Goal: Task Accomplishment & Management: Use online tool/utility

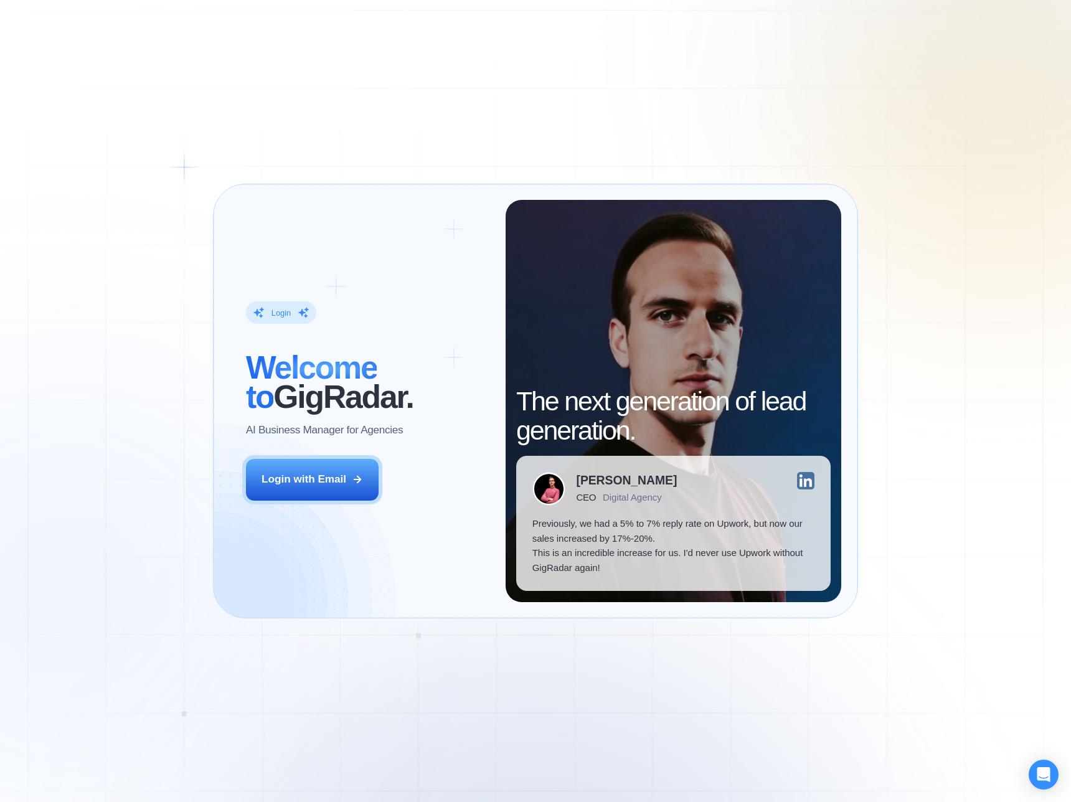
click at [900, 224] on div "Login ‍ Welcome to GigRadar. AI Business Manager for Agencies Login with Email …" at bounding box center [535, 401] width 1071 height 802
click at [320, 493] on button "Login with Email" at bounding box center [312, 480] width 133 height 42
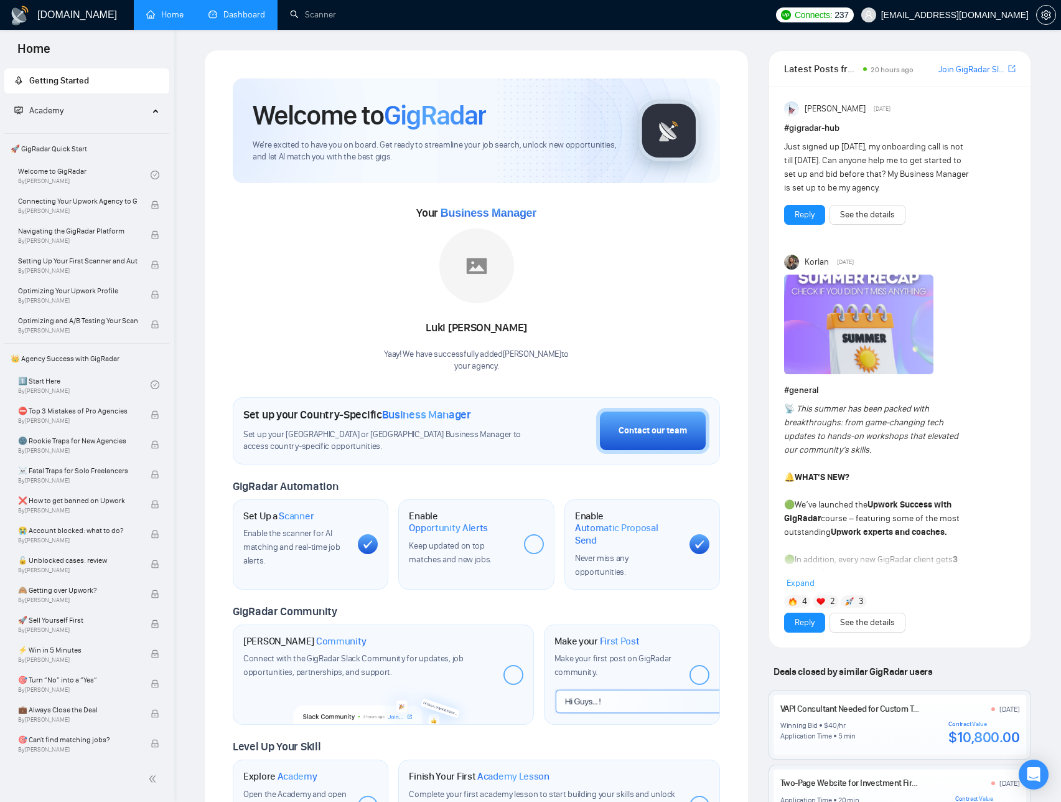
click at [232, 16] on link "Dashboard" at bounding box center [237, 14] width 57 height 11
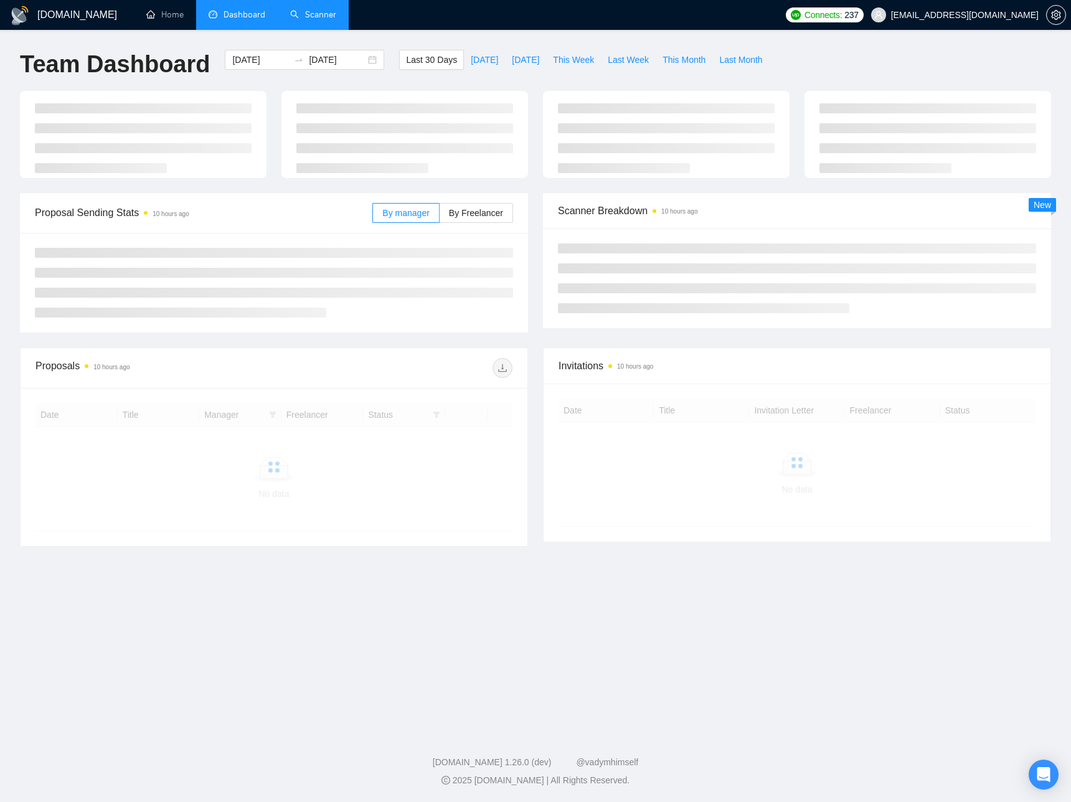
click at [316, 17] on link "Scanner" at bounding box center [313, 14] width 46 height 11
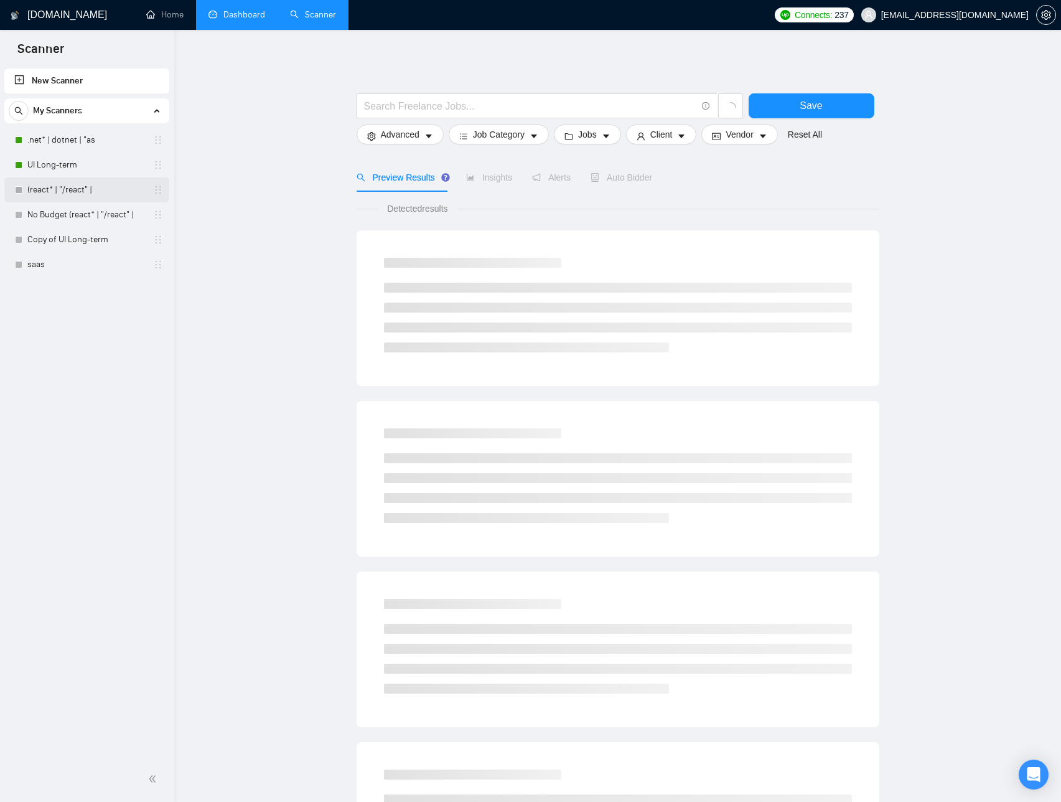
click at [82, 189] on link "(react* | "/react" |" at bounding box center [86, 189] width 118 height 25
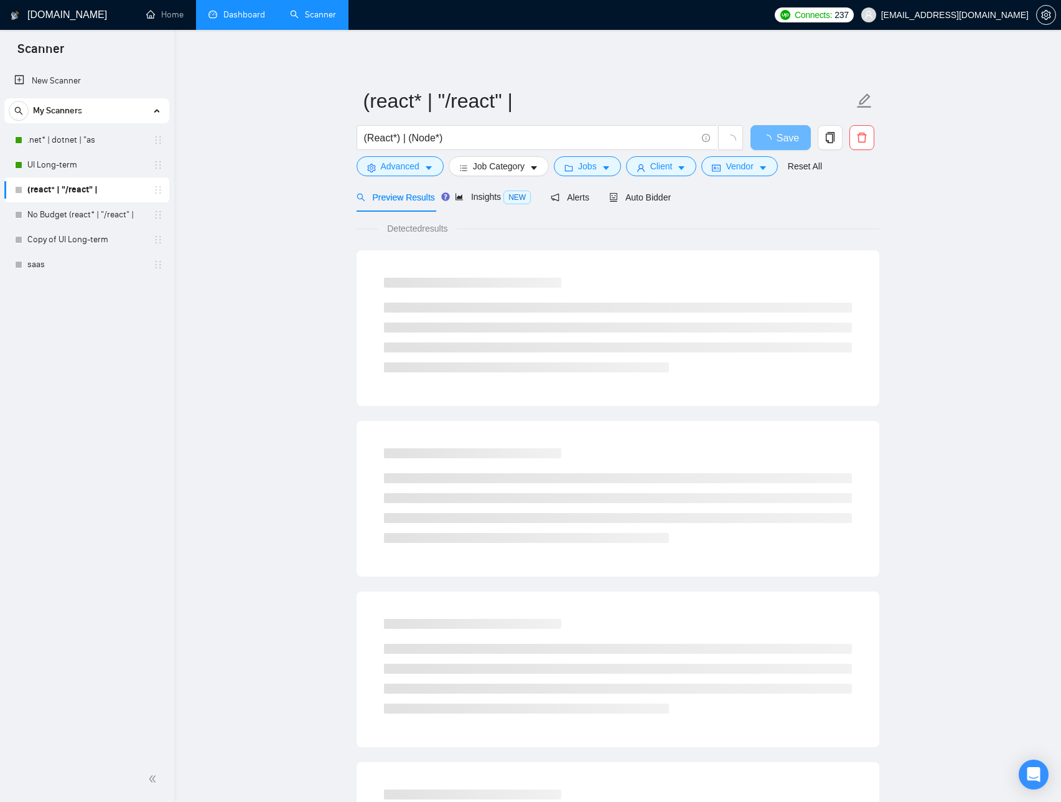
click at [903, 227] on main "(react* | "/react" | (React*) | (Node*) Save Advanced Job Category Jobs Client …" at bounding box center [617, 569] width 847 height 1038
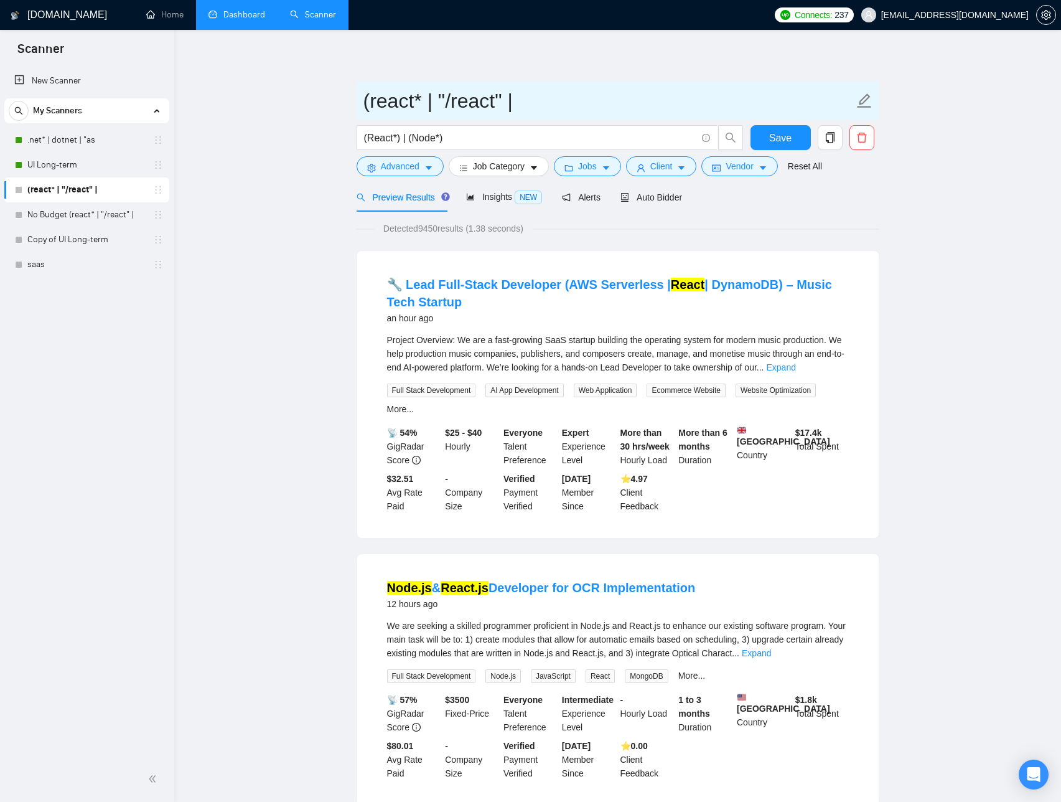
click at [791, 81] on span "(react* | "/react" |" at bounding box center [618, 100] width 523 height 39
click at [527, 199] on span "NEW" at bounding box center [528, 197] width 27 height 14
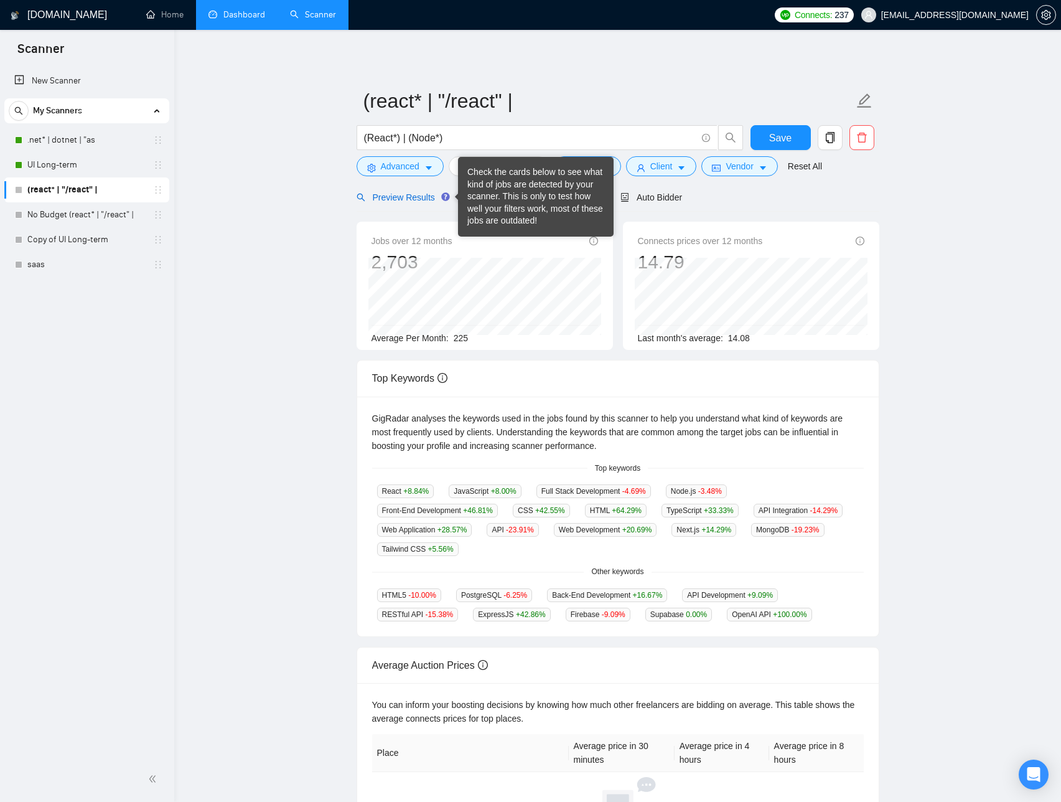
click at [432, 199] on span "Preview Results" at bounding box center [402, 197] width 90 height 10
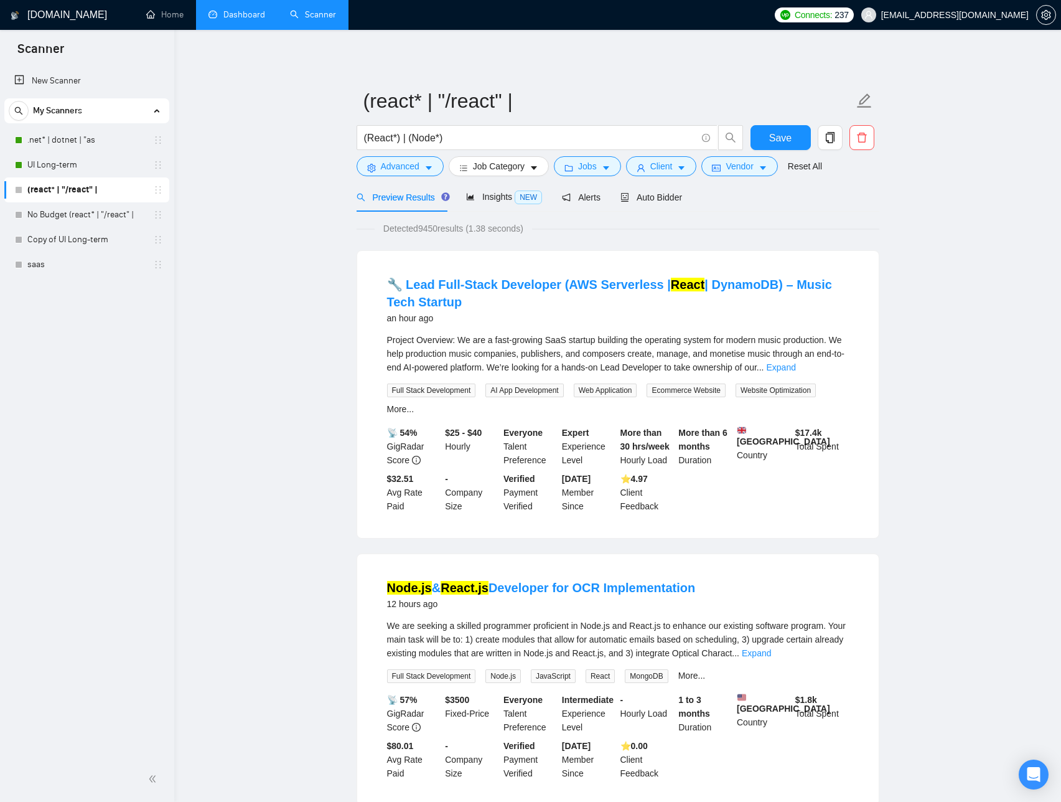
click at [682, 203] on div "Auto Bidder" at bounding box center [652, 197] width 62 height 14
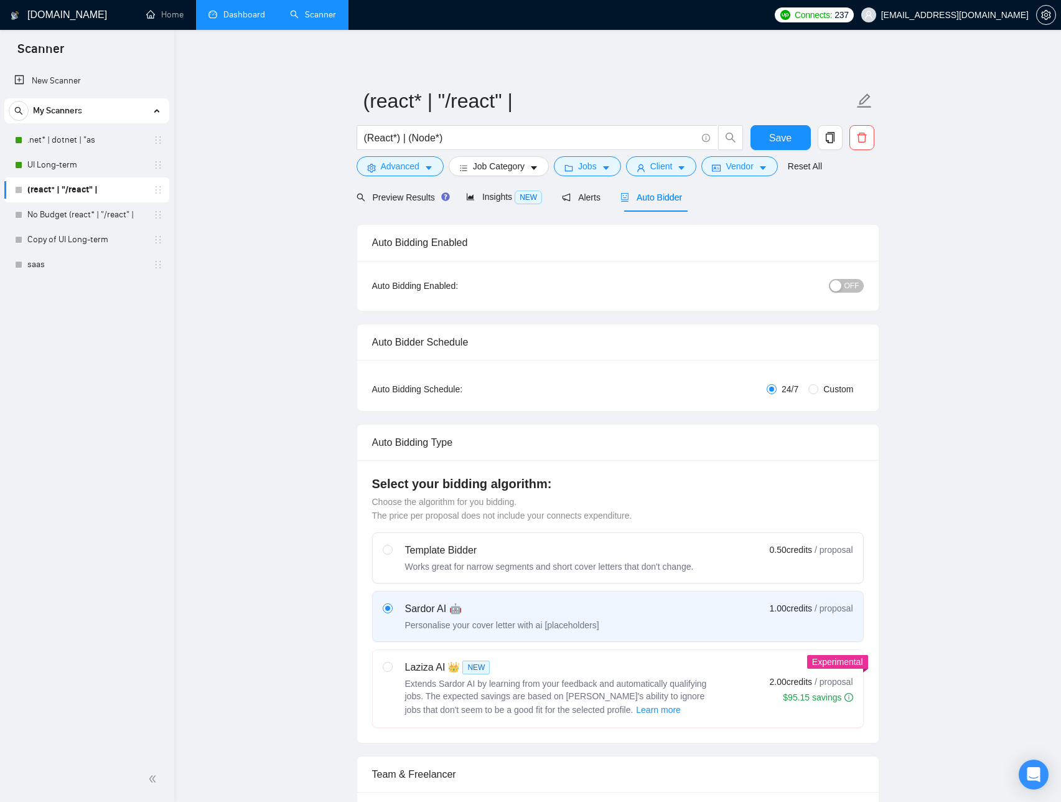
click at [861, 288] on button "OFF" at bounding box center [846, 286] width 35 height 14
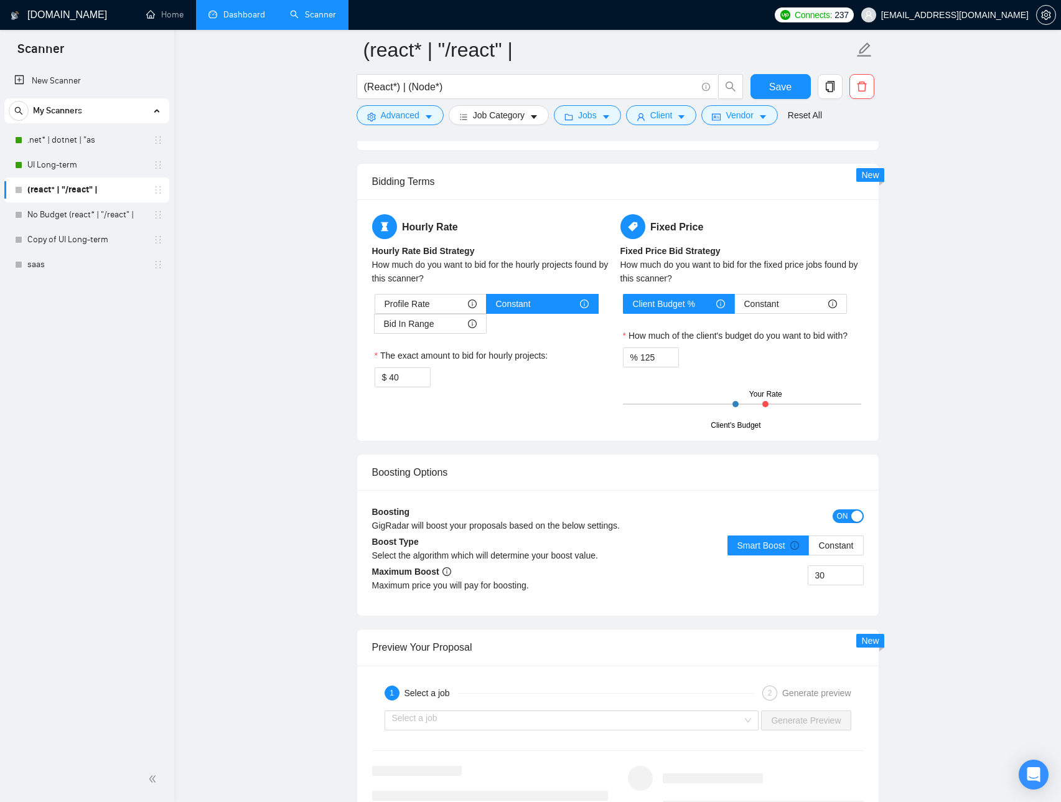
scroll to position [1885, 0]
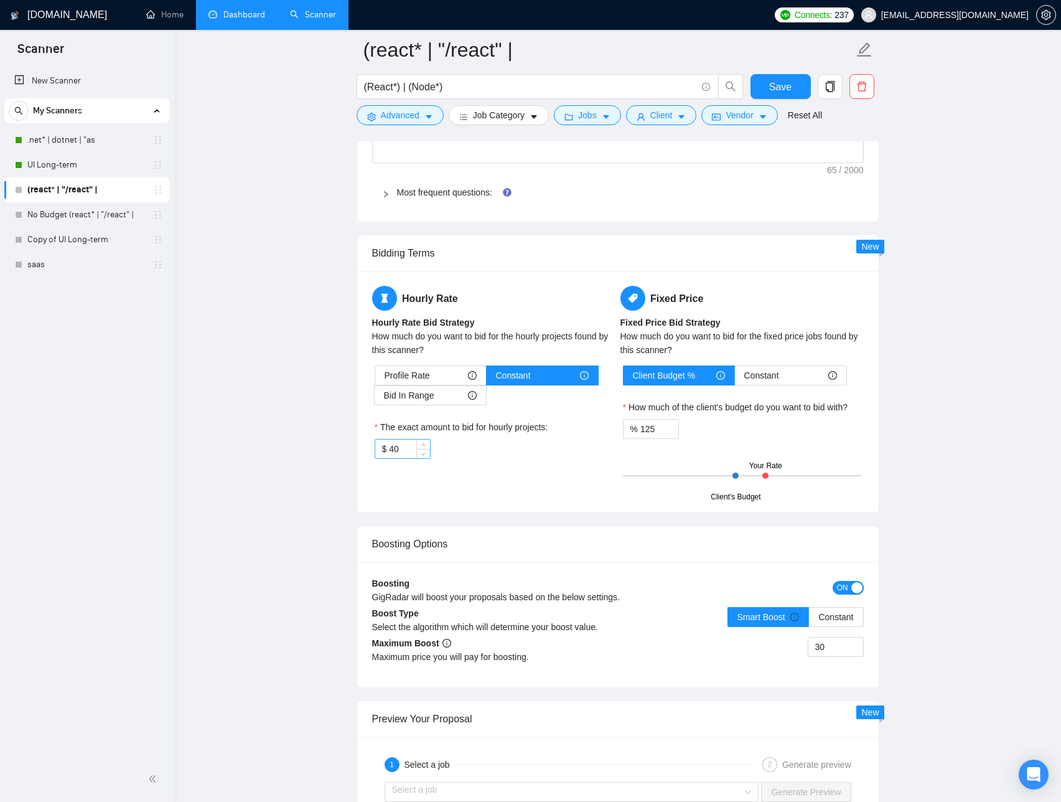
click at [403, 448] on input "40" at bounding box center [409, 448] width 40 height 19
type input "4"
type input "35"
click at [525, 486] on div "Hourly Rate Hourly Rate Bid Strategy How much do you want to bid for the hourly…" at bounding box center [618, 392] width 497 height 212
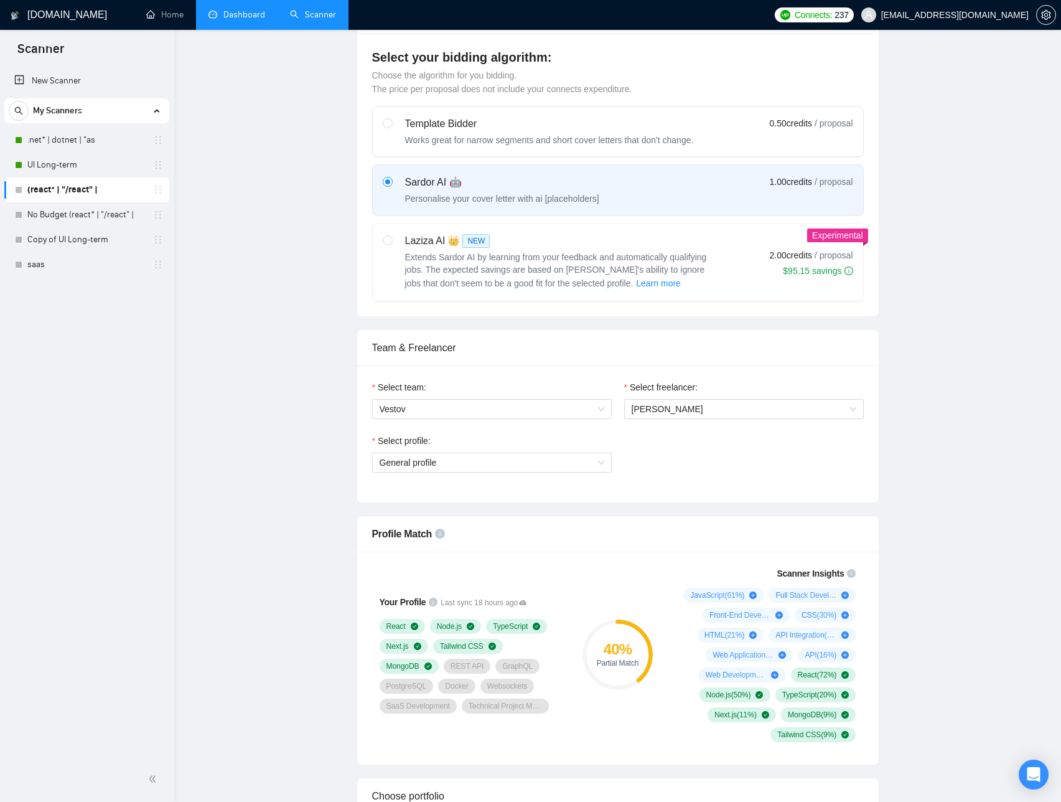
scroll to position [0, 0]
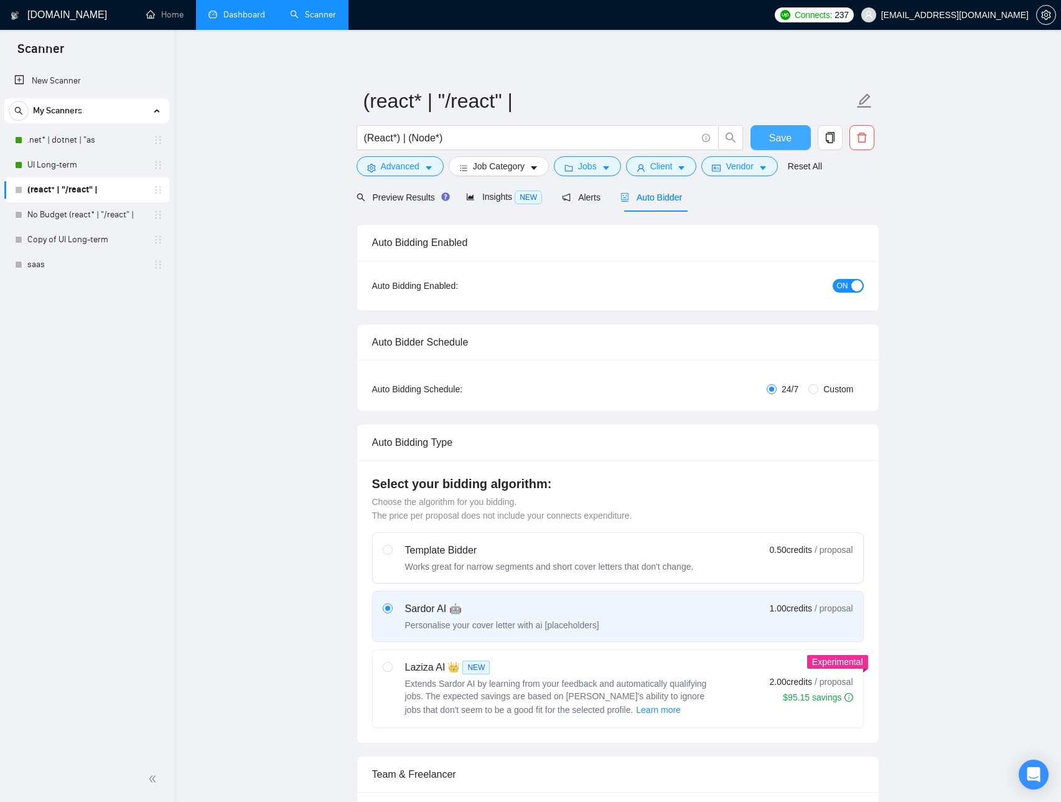
click at [774, 135] on span "Save" at bounding box center [780, 138] width 22 height 16
click at [172, 20] on link "Home" at bounding box center [164, 14] width 37 height 11
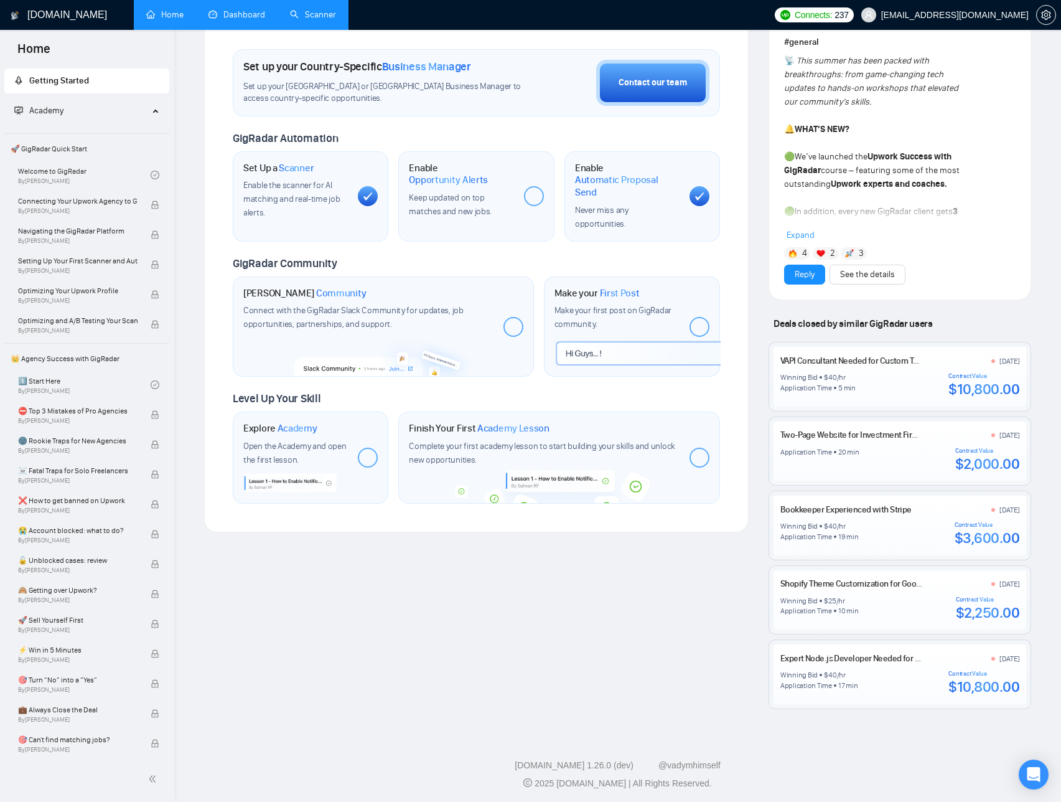
scroll to position [349, 0]
click at [883, 655] on link "Expert Node.js Developer Needed for Web App Feature Enhancement" at bounding box center [904, 657] width 247 height 11
click at [754, 520] on div "Welcome to GigRadar We're excited to have you on board. Get ready to streamline…" at bounding box center [476, 204] width 565 height 1007
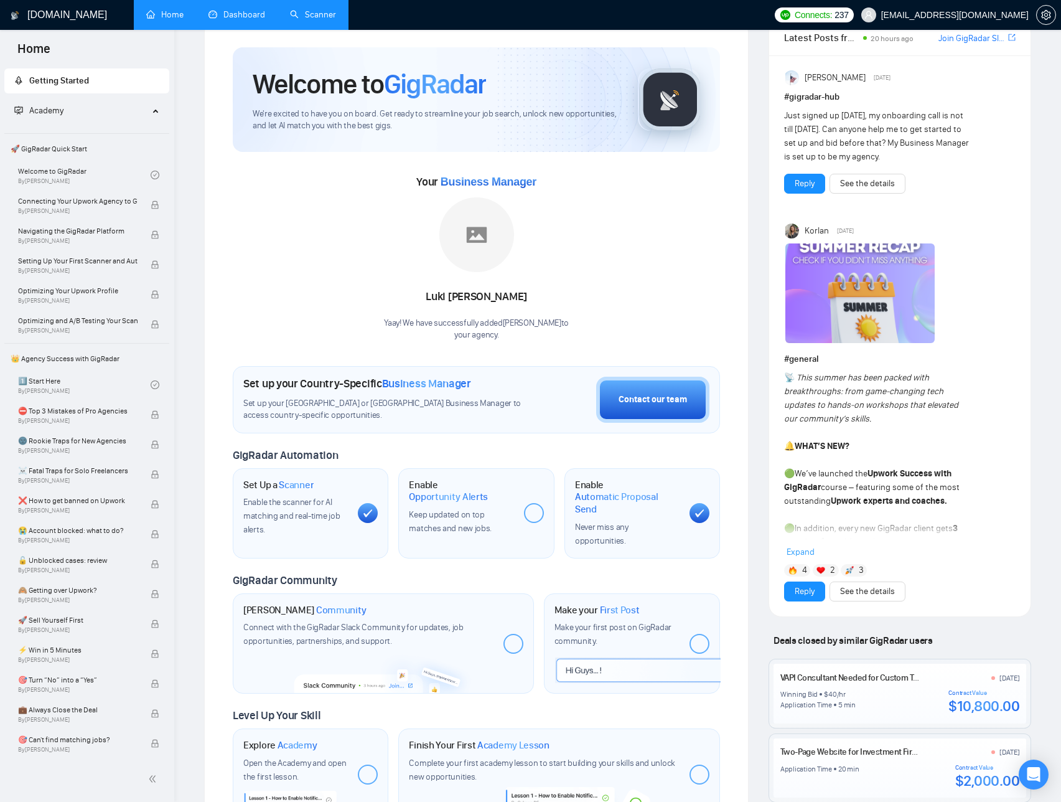
scroll to position [0, 0]
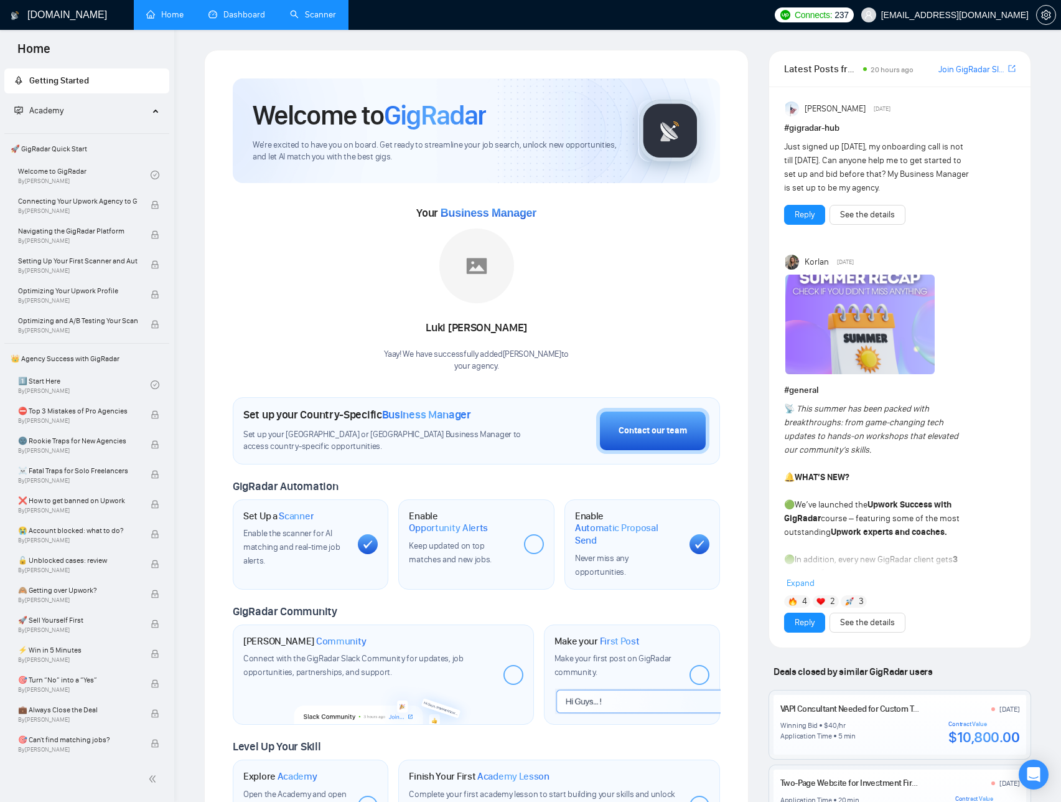
click at [265, 15] on link "Dashboard" at bounding box center [237, 14] width 57 height 11
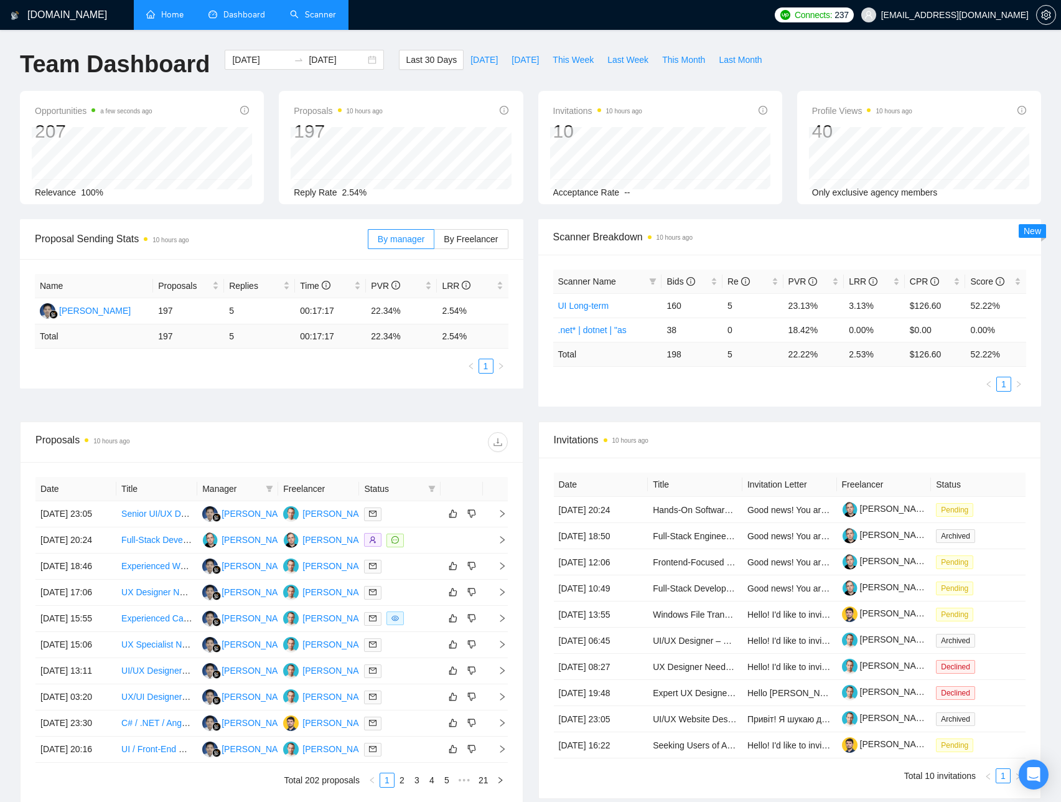
click at [526, 388] on div "Proposal Sending Stats 10 hours ago By manager By Freelancer Name Proposals Rep…" at bounding box center [530, 320] width 1036 height 202
click at [331, 29] on li "Scanner" at bounding box center [313, 15] width 71 height 30
click at [329, 17] on link "Scanner" at bounding box center [313, 14] width 46 height 11
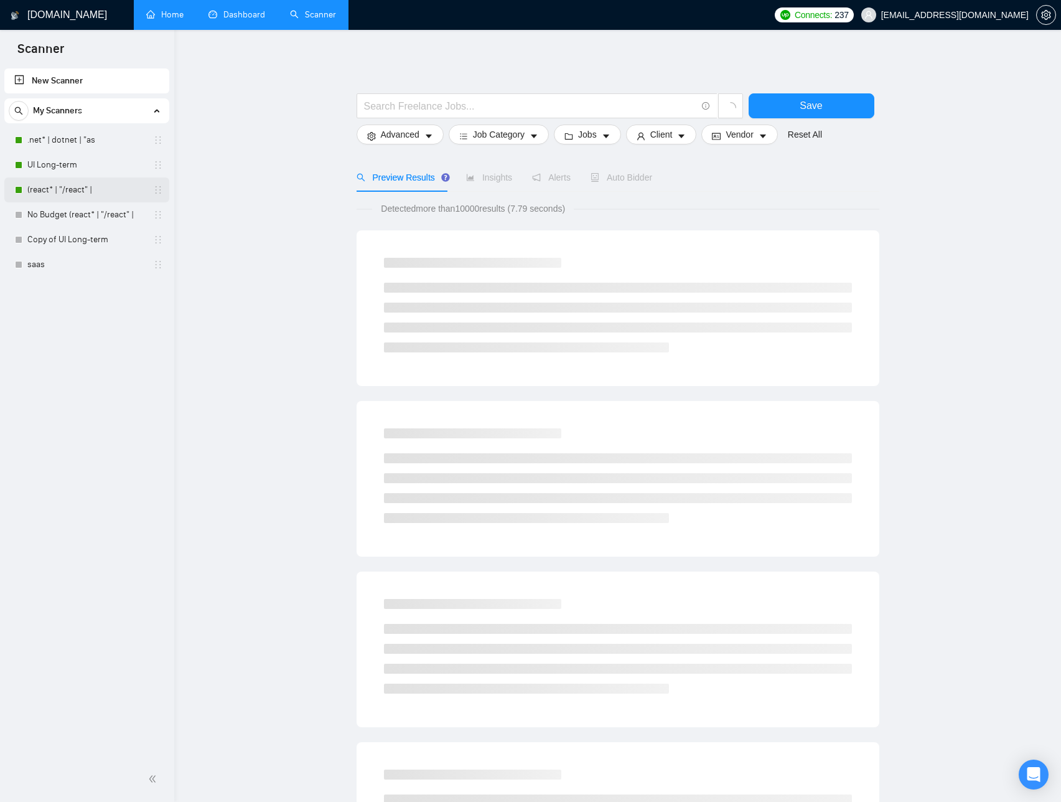
click at [77, 185] on link "(react* | "/react" |" at bounding box center [86, 189] width 118 height 25
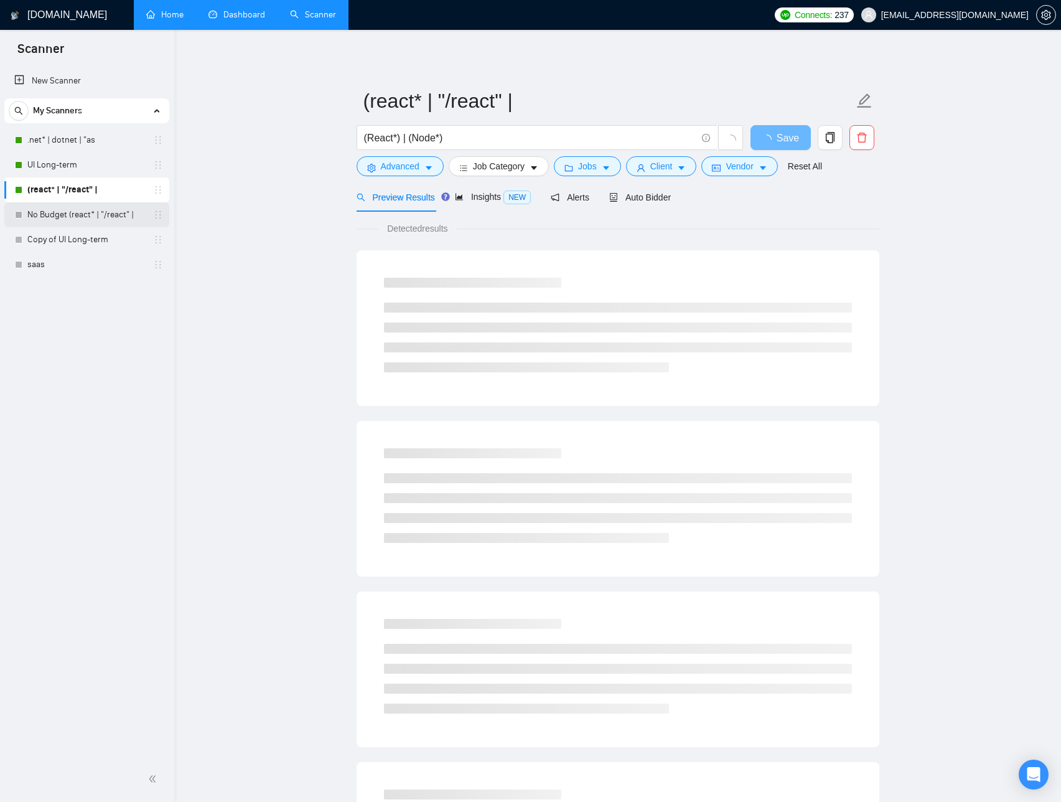
click at [138, 212] on link "No Budget (react* | "/react" |" at bounding box center [86, 214] width 118 height 25
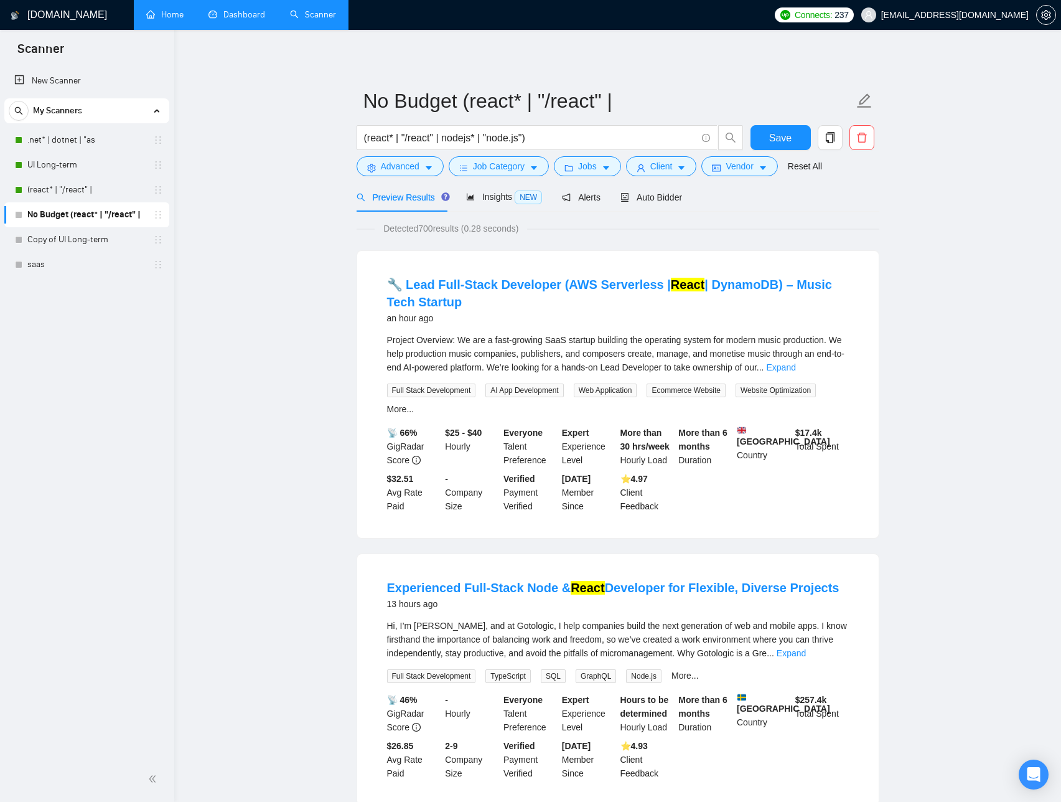
click at [876, 143] on form "No Budget (react* | "/react" | (react* | "/react" | nodejs* | "node.js") Save A…" at bounding box center [618, 131] width 523 height 101
click at [874, 143] on button "button" at bounding box center [862, 137] width 25 height 25
click at [853, 201] on span "Yes" at bounding box center [846, 201] width 14 height 14
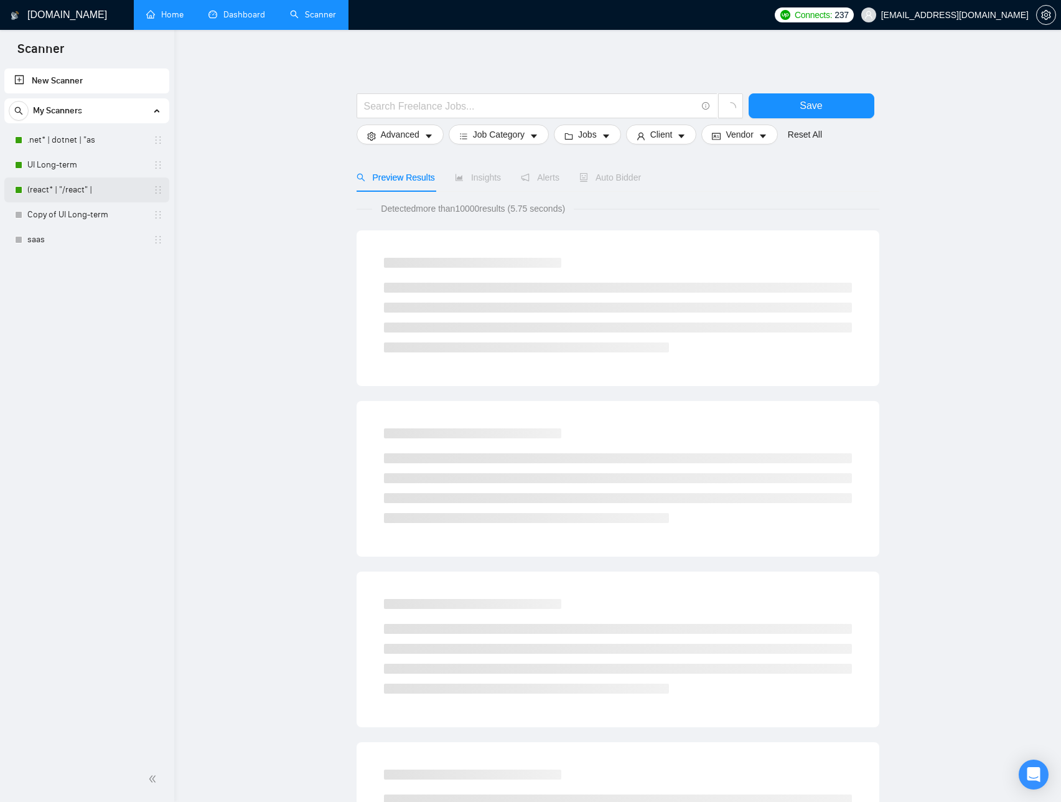
click at [78, 192] on link "(react* | "/react" |" at bounding box center [86, 189] width 118 height 25
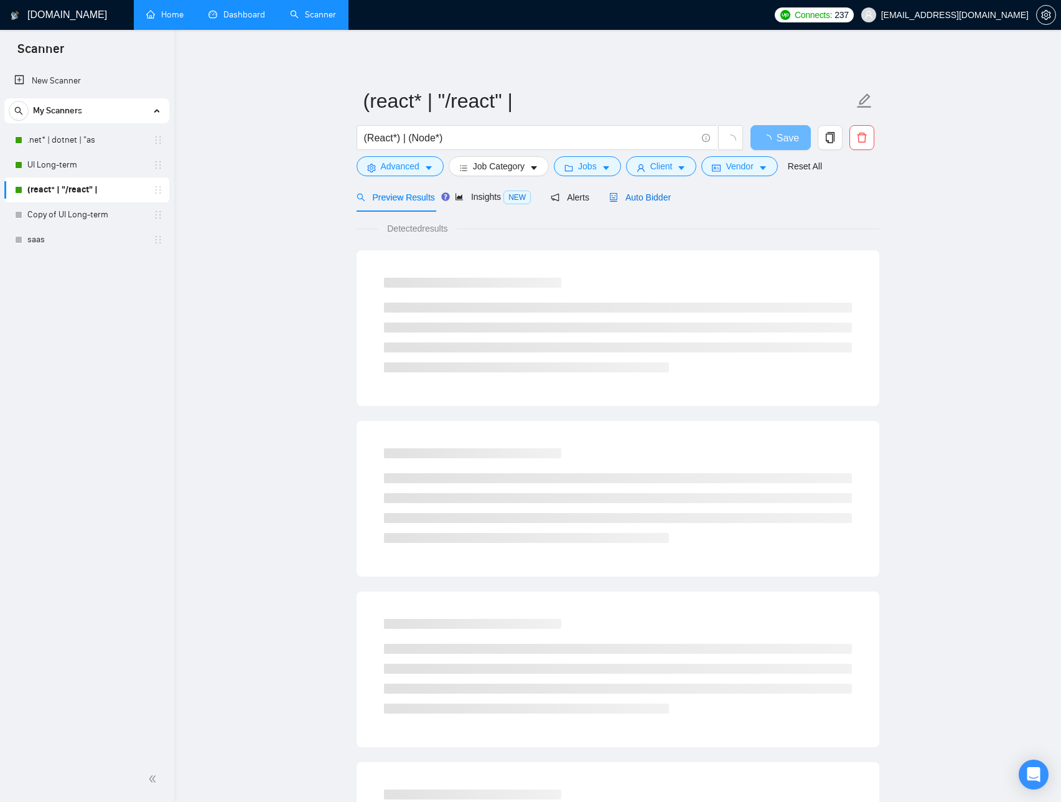
click at [667, 201] on span "Auto Bidder" at bounding box center [640, 197] width 62 height 10
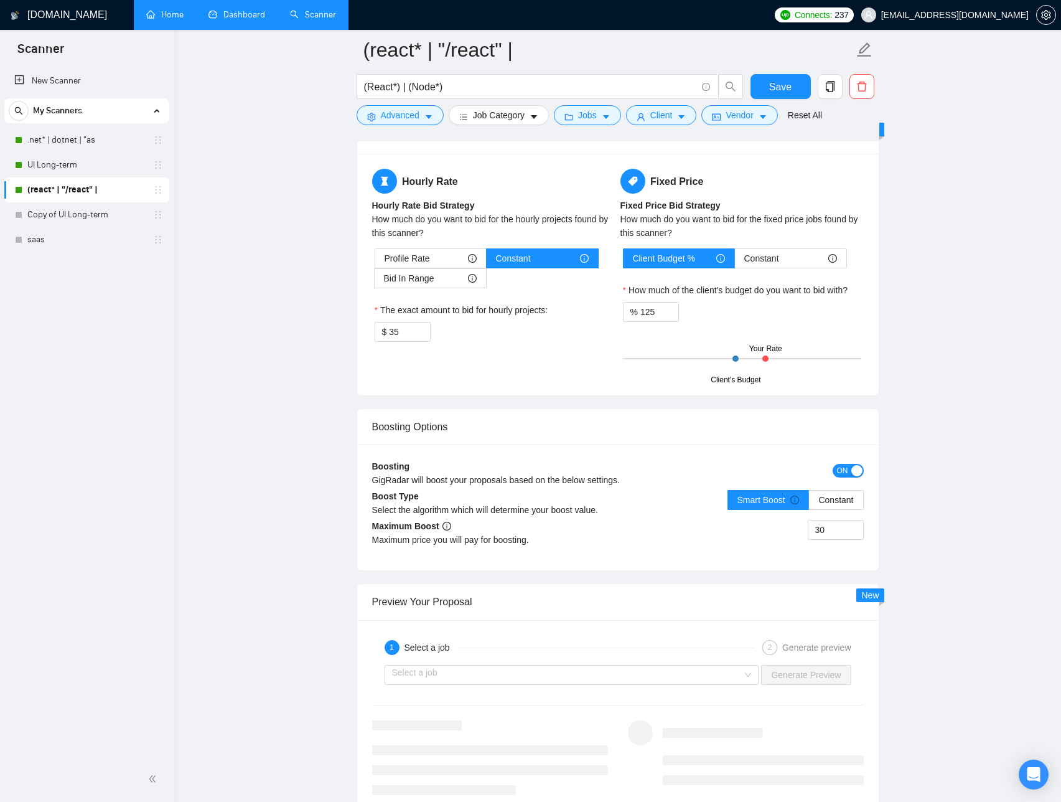
scroll to position [1992, 0]
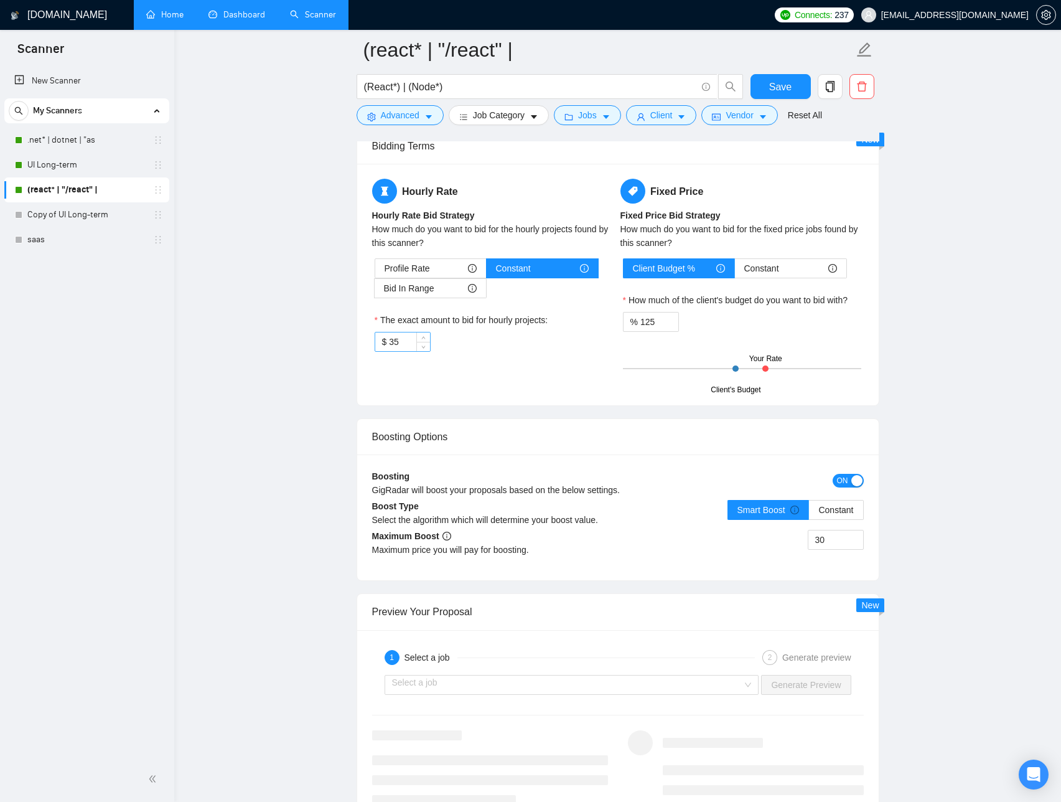
click at [408, 347] on input "35" at bounding box center [409, 341] width 40 height 19
type input "40"
click at [434, 382] on div "Hourly Rate Hourly Rate Bid Strategy How much do you want to bid for the hourly…" at bounding box center [618, 285] width 497 height 212
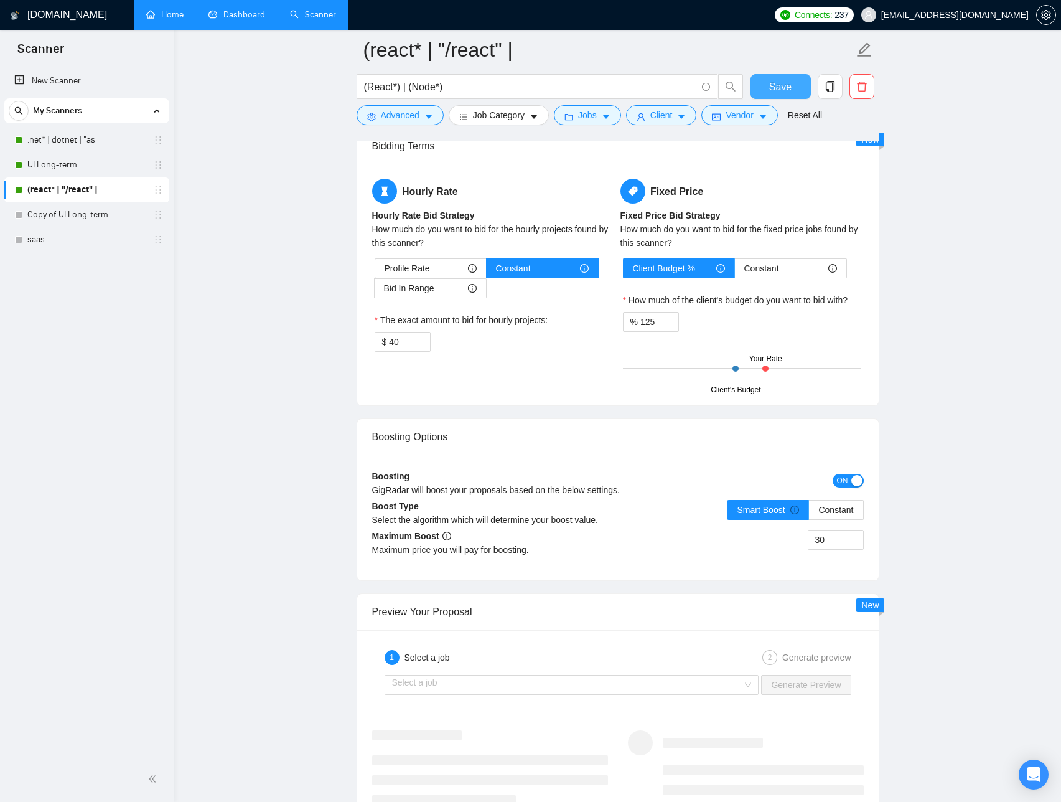
click at [802, 89] on button "Save" at bounding box center [781, 86] width 60 height 25
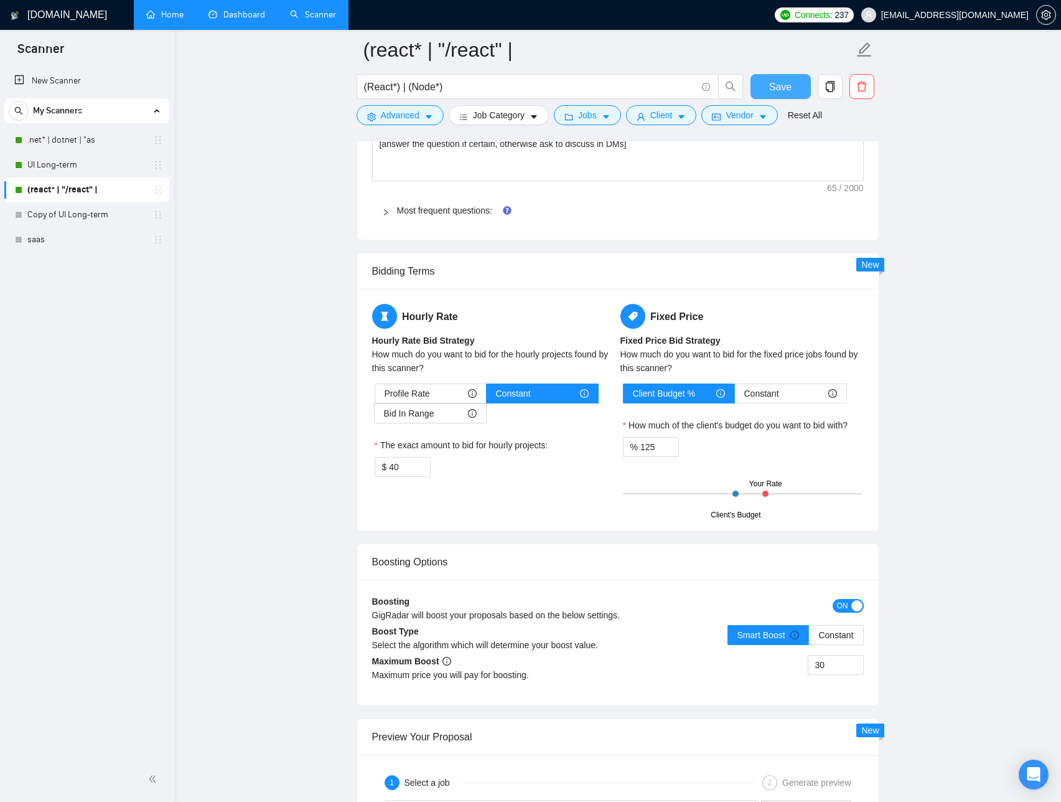
scroll to position [1879, 0]
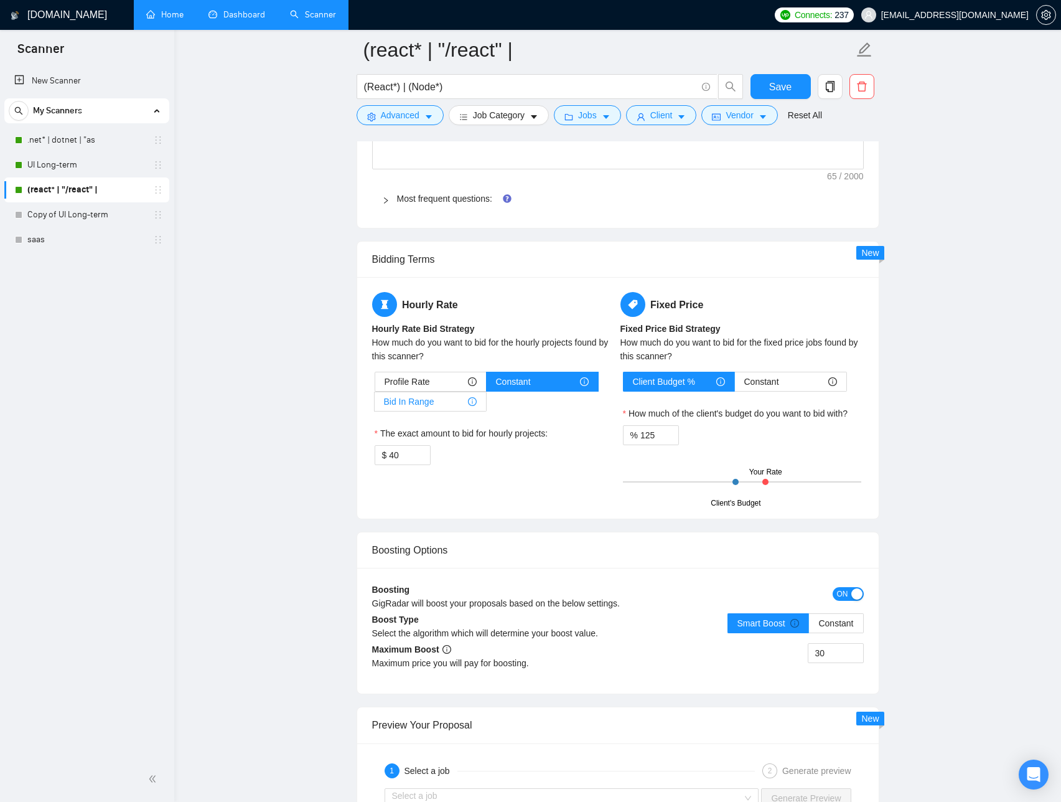
click at [449, 410] on div "Bid In Range" at bounding box center [430, 401] width 93 height 19
click at [375, 405] on input "Bid In Range" at bounding box center [375, 405] width 0 height 0
type input "50"
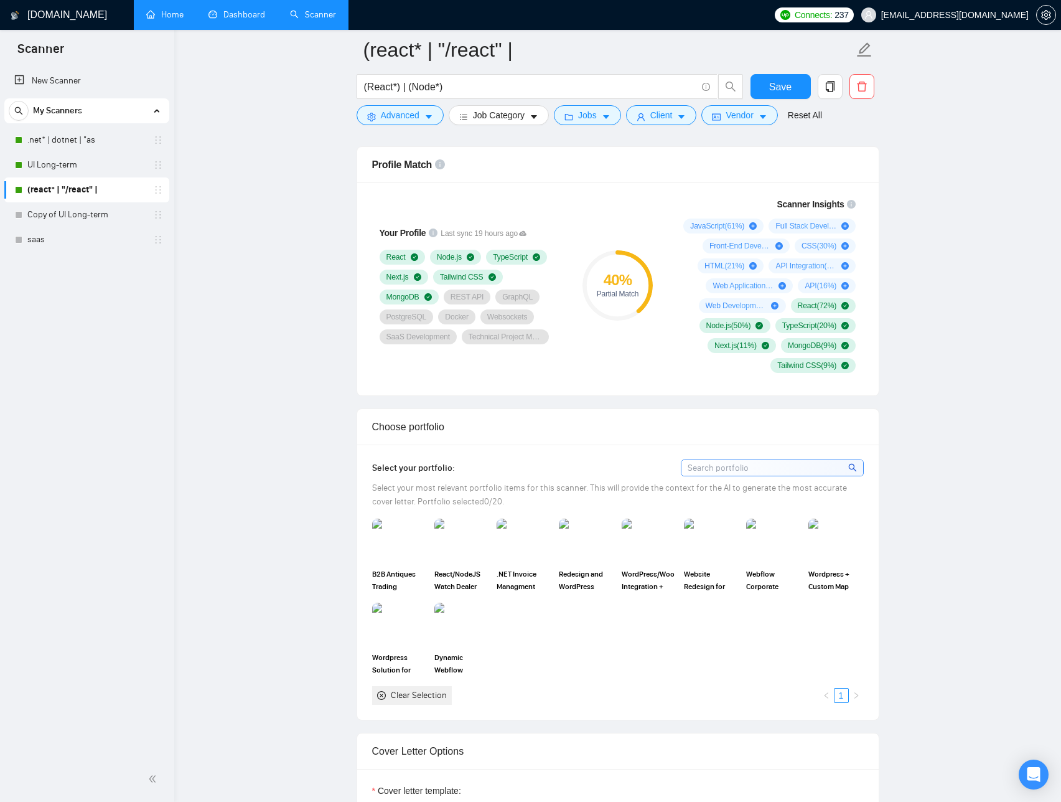
scroll to position [807, 0]
click at [405, 543] on img at bounding box center [399, 539] width 52 height 41
click at [462, 556] on img at bounding box center [462, 539] width 52 height 41
click at [462, 556] on div at bounding box center [462, 539] width 52 height 41
click at [362, 258] on div "Your Profile Last sync 19 hours ago React Node.js TypeScript Next.js Tailwind C…" at bounding box center [618, 287] width 522 height 213
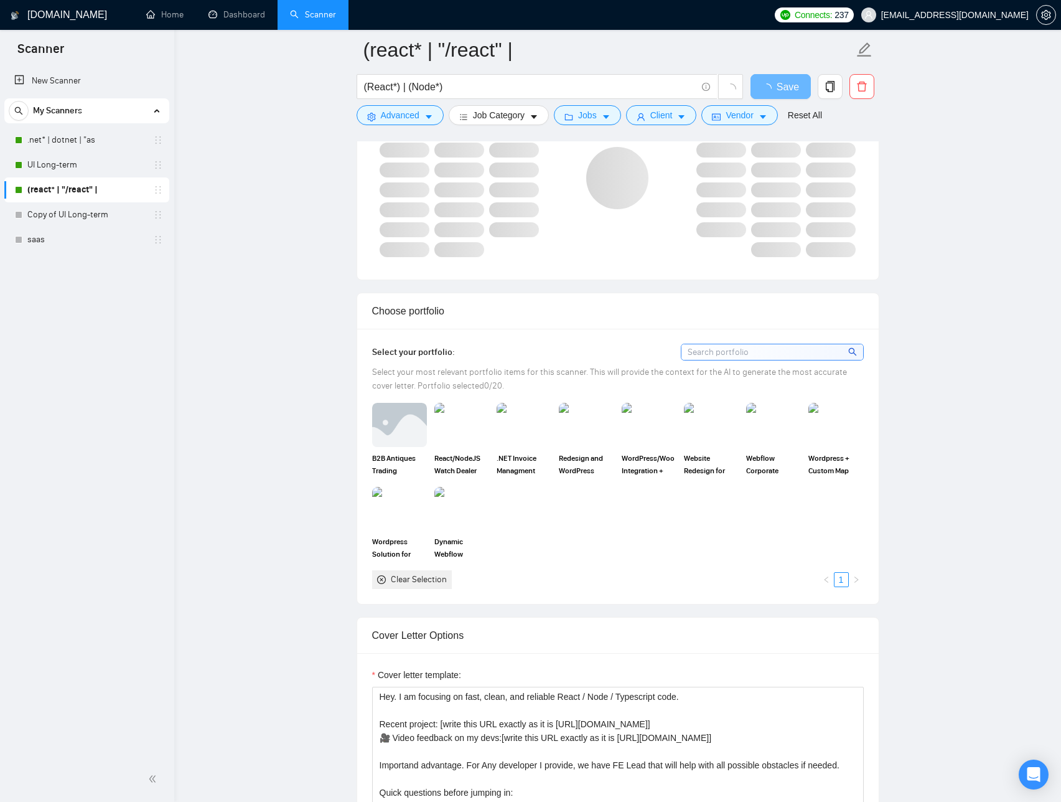
scroll to position [946, 0]
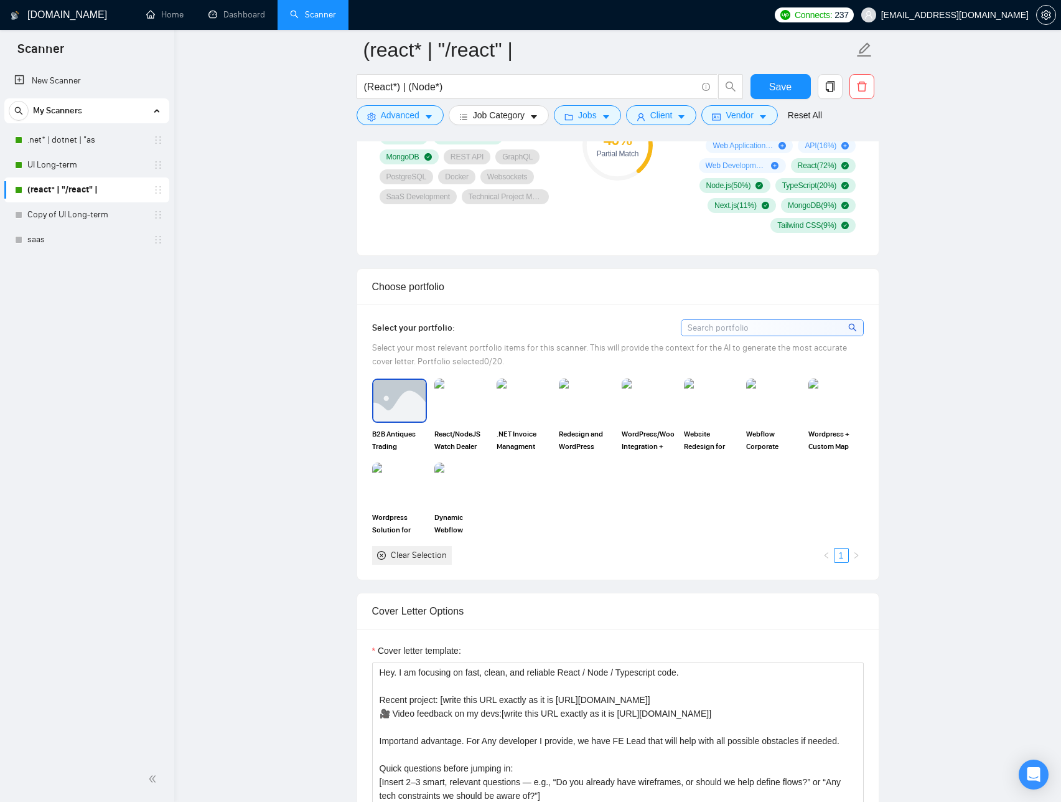
click at [408, 397] on img at bounding box center [399, 400] width 52 height 41
click at [877, 382] on div "Select your portfolio: Select your most relevant portfolio items for this scann…" at bounding box center [618, 441] width 522 height 275
click at [405, 119] on span "Advanced" at bounding box center [400, 115] width 39 height 14
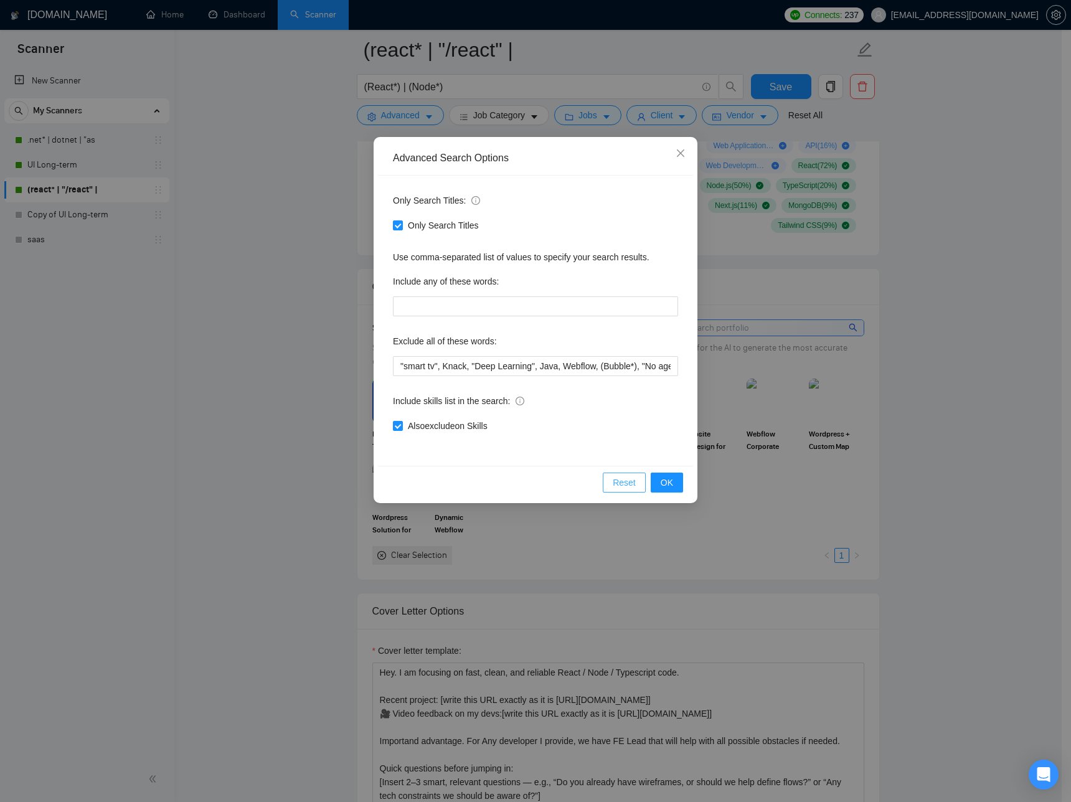
click at [618, 487] on span "Reset" at bounding box center [624, 483] width 23 height 14
checkbox input "false"
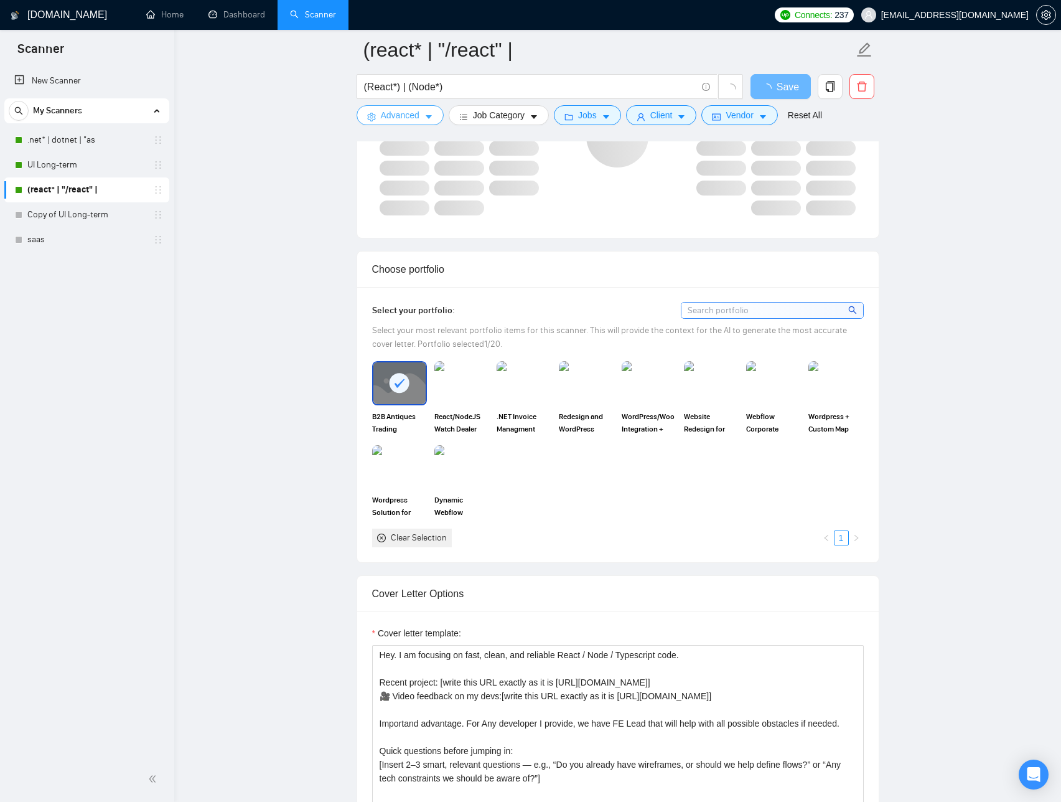
click at [419, 115] on span "Advanced" at bounding box center [400, 115] width 39 height 14
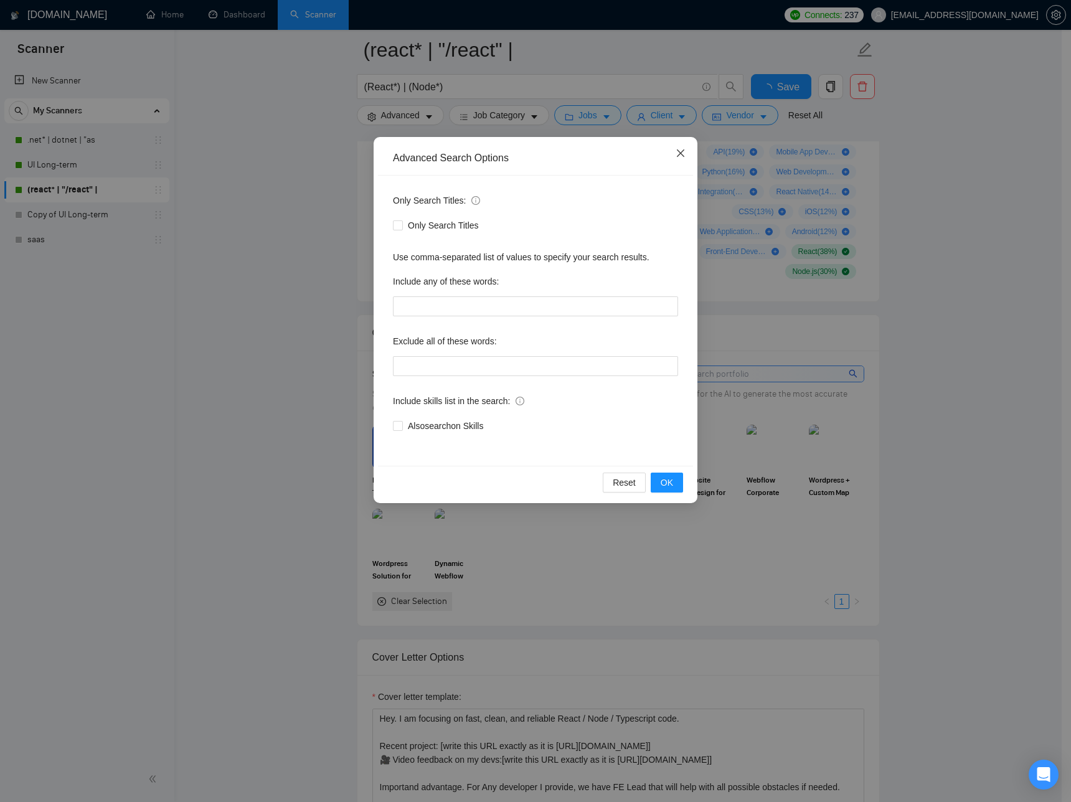
click at [674, 151] on span "Close" at bounding box center [681, 154] width 34 height 34
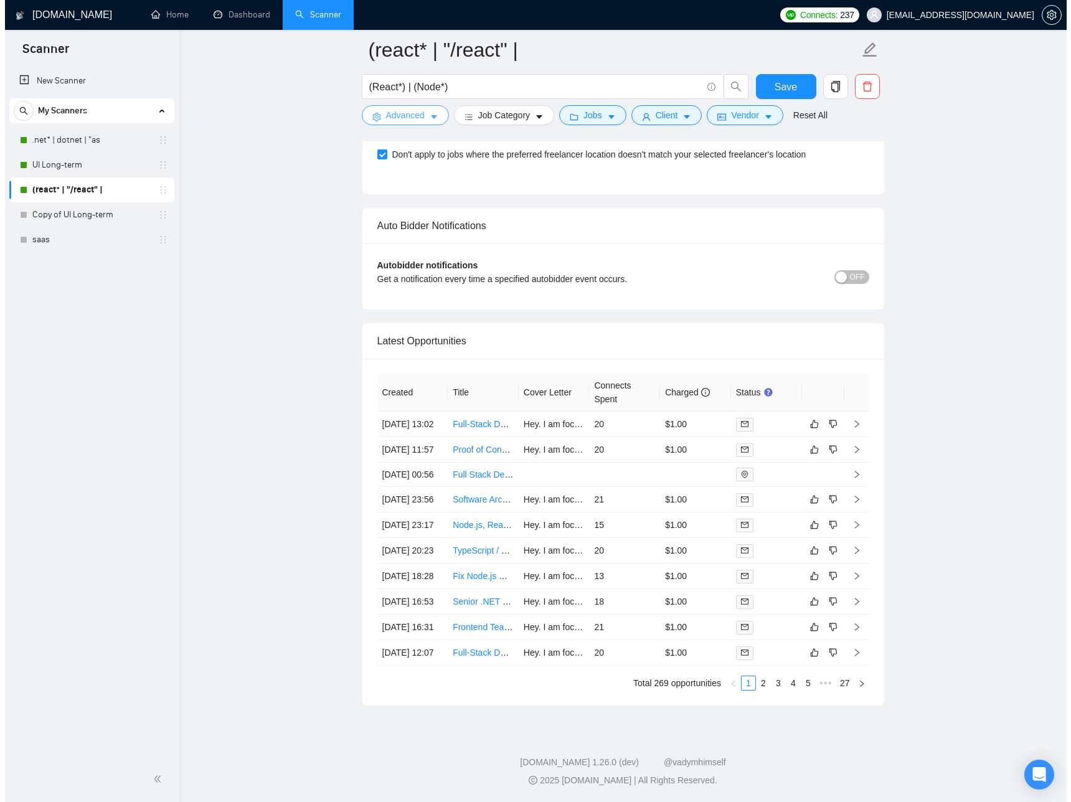
scroll to position [3159, 0]
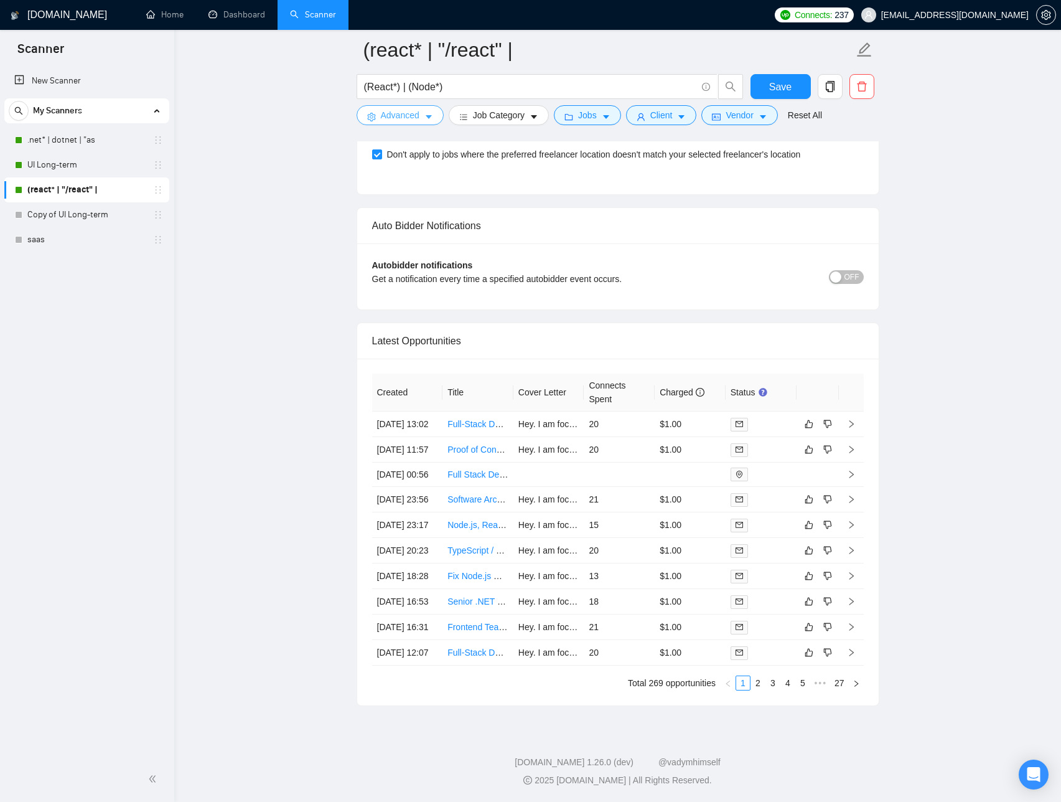
click at [421, 122] on button "Advanced" at bounding box center [400, 115] width 87 height 20
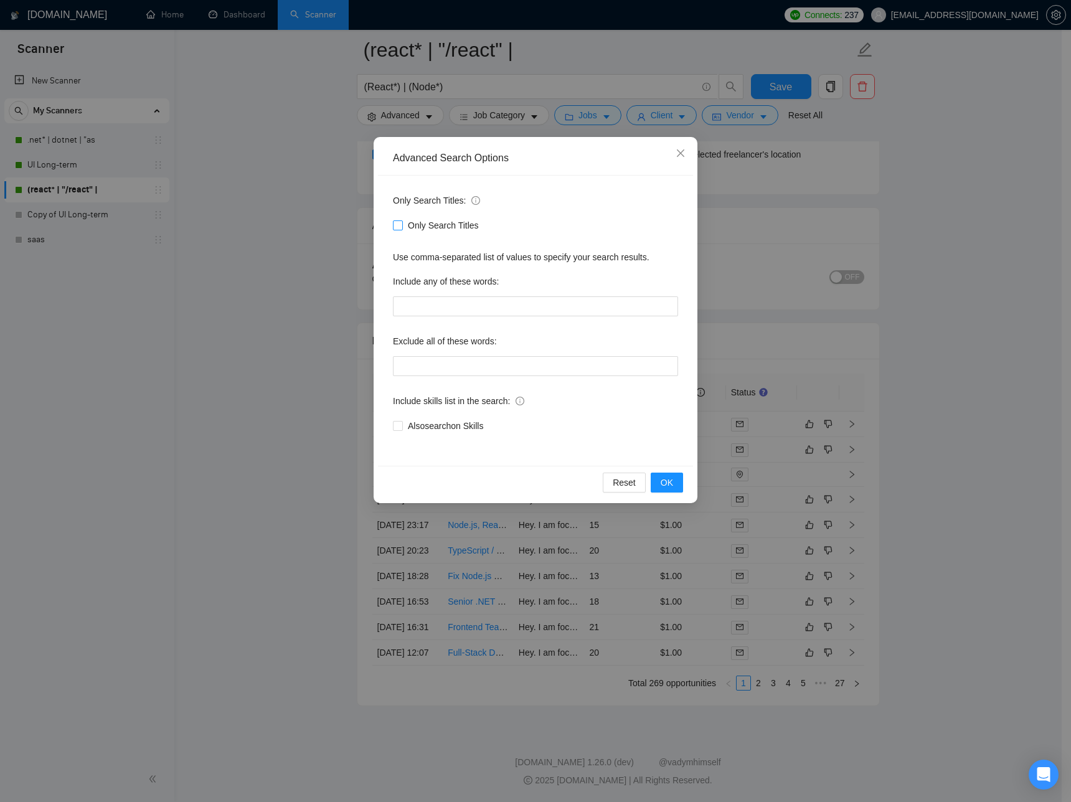
click at [444, 225] on span "Only Search Titles" at bounding box center [443, 225] width 81 height 14
click at [402, 225] on input "Only Search Titles" at bounding box center [397, 224] width 9 height 9
checkbox input "true"
click at [449, 427] on span "Also exclude on Skills" at bounding box center [448, 426] width 90 height 14
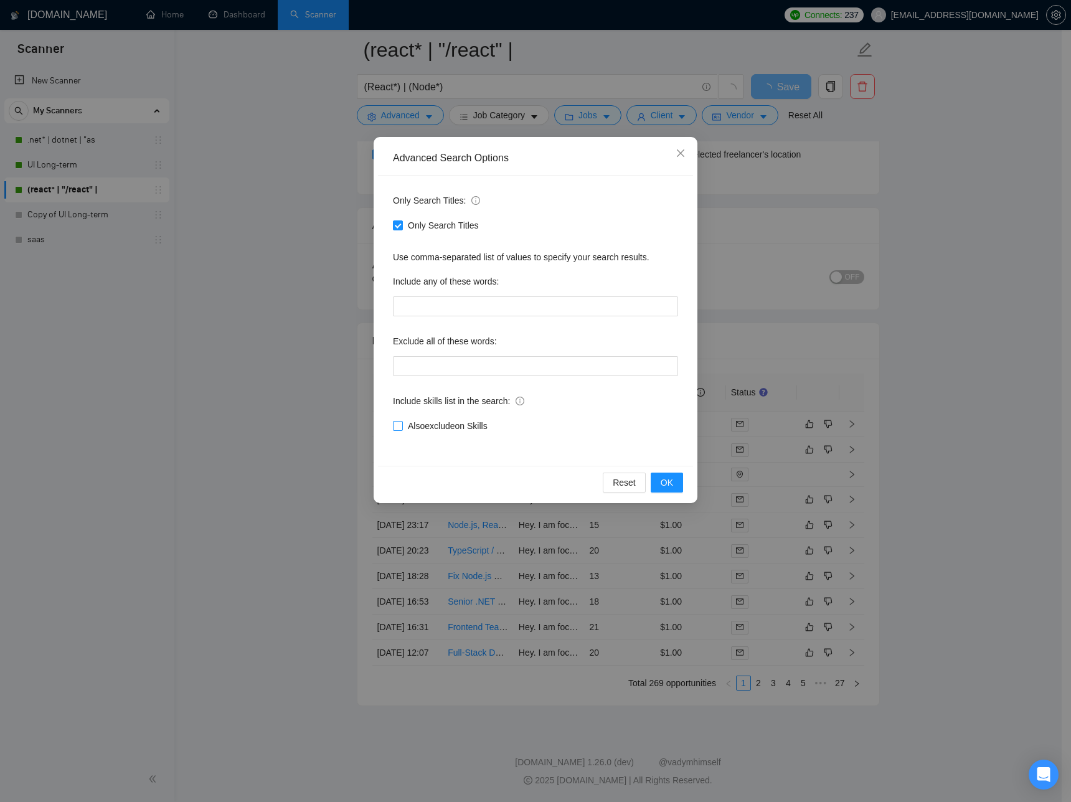
click at [402, 427] on input "Also exclude on Skills" at bounding box center [397, 425] width 9 height 9
checkbox input "true"
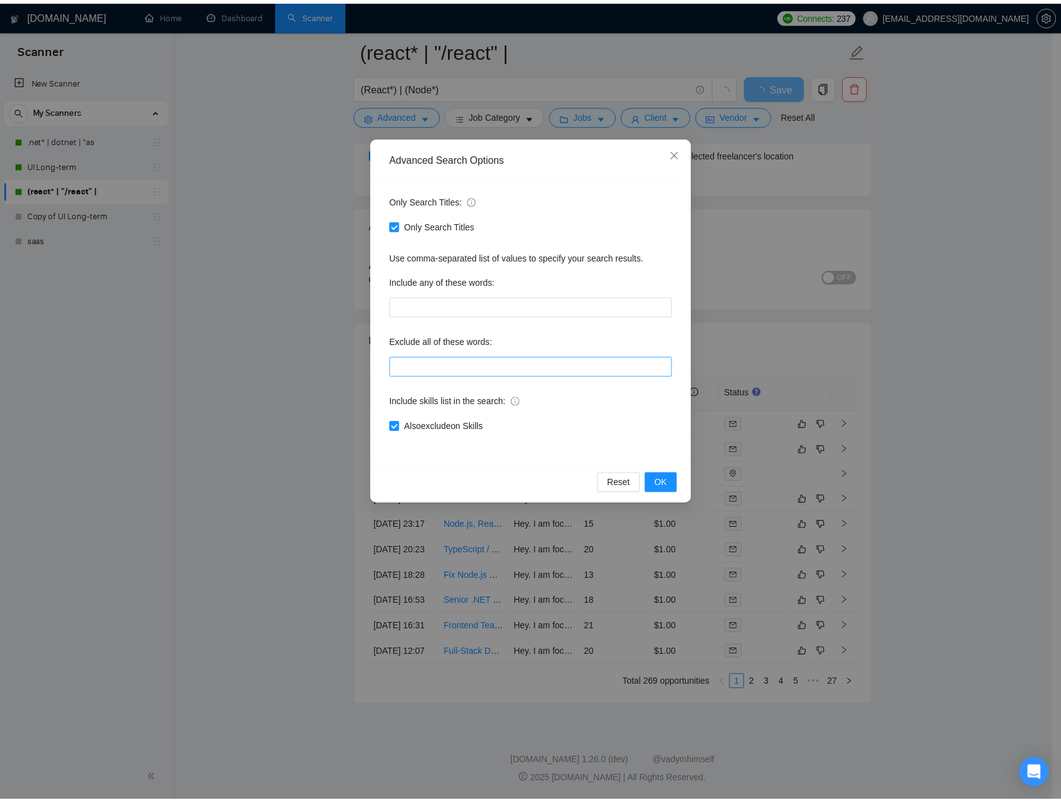
scroll to position [2941, 0]
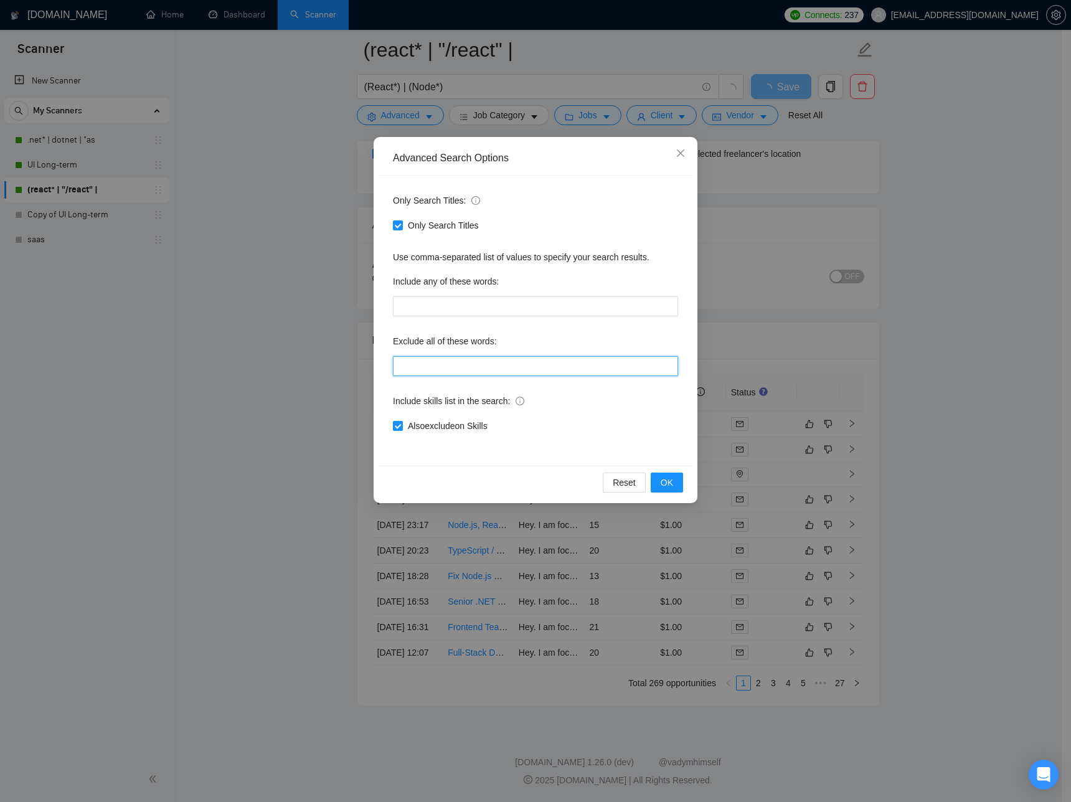
click at [454, 362] on input "text" at bounding box center [535, 366] width 285 height 20
type input """
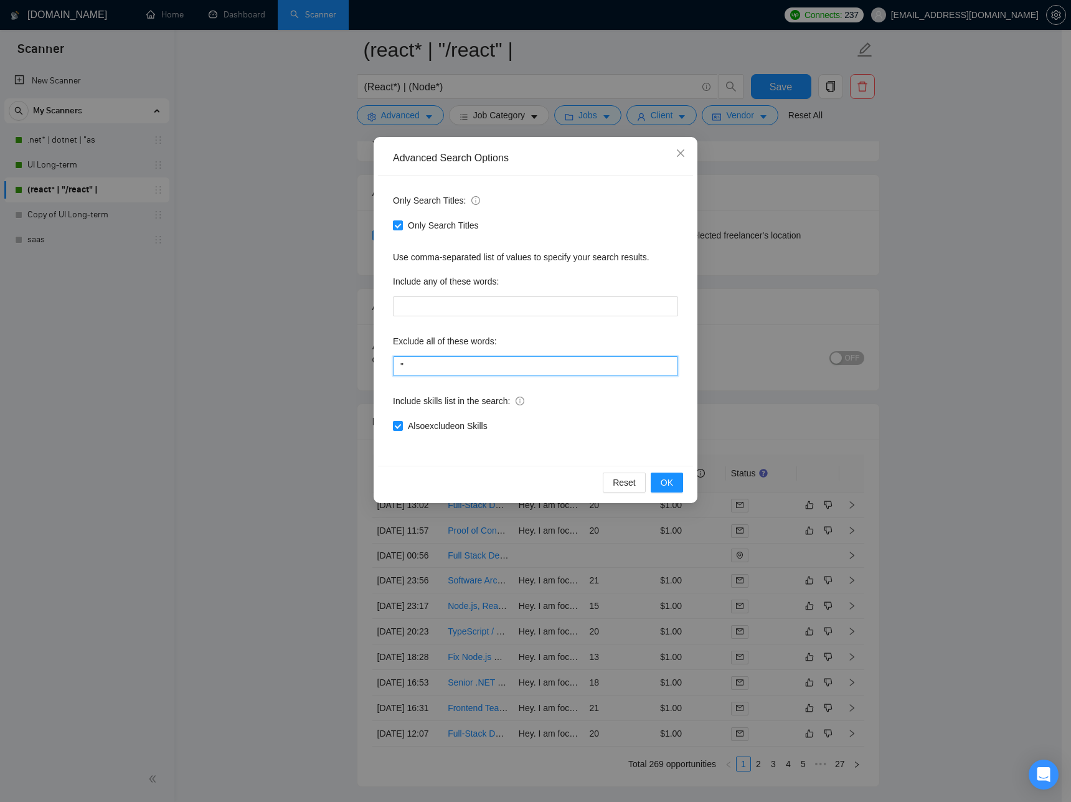
type input ""smart tv", Knack, "Deep Learning", Java, Webflow, (Bubble*), "No agencies","No…"
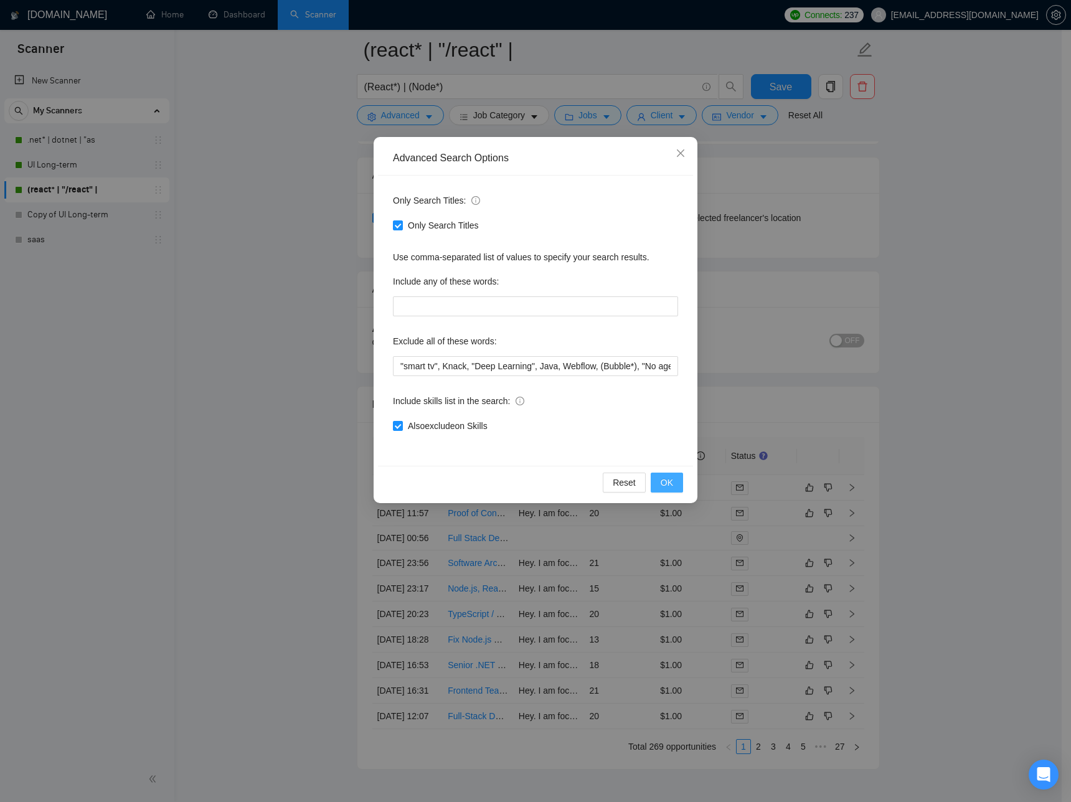
click at [675, 487] on button "OK" at bounding box center [667, 482] width 32 height 20
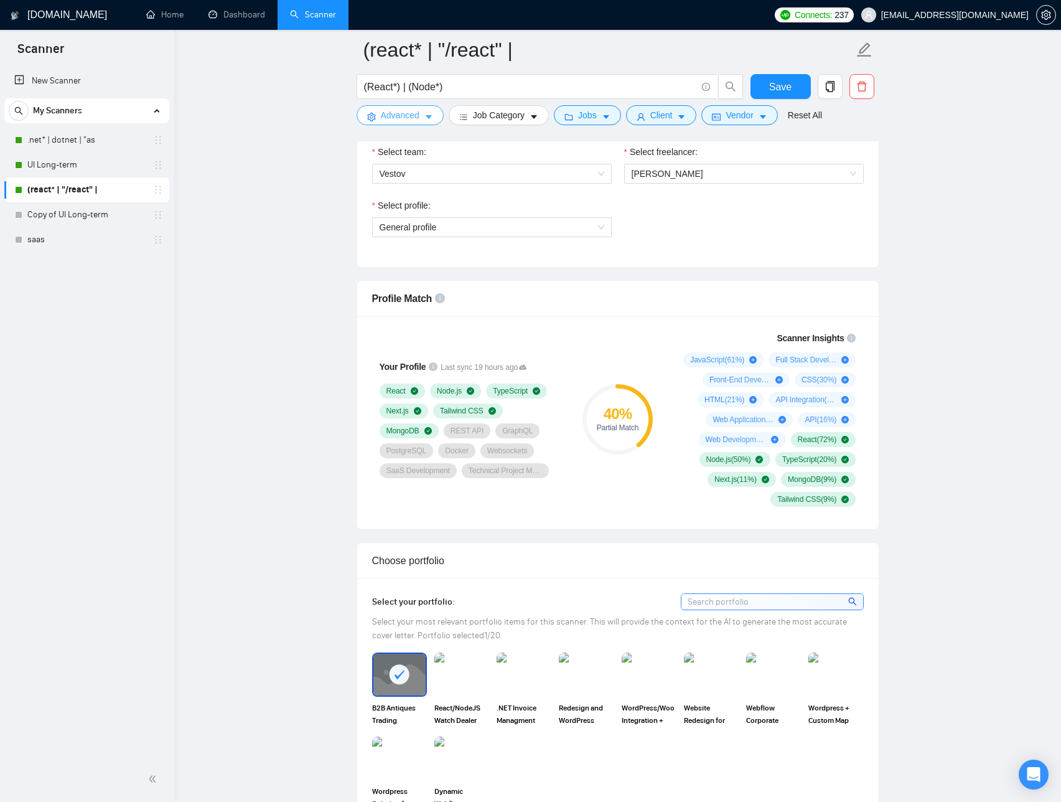
scroll to position [624, 0]
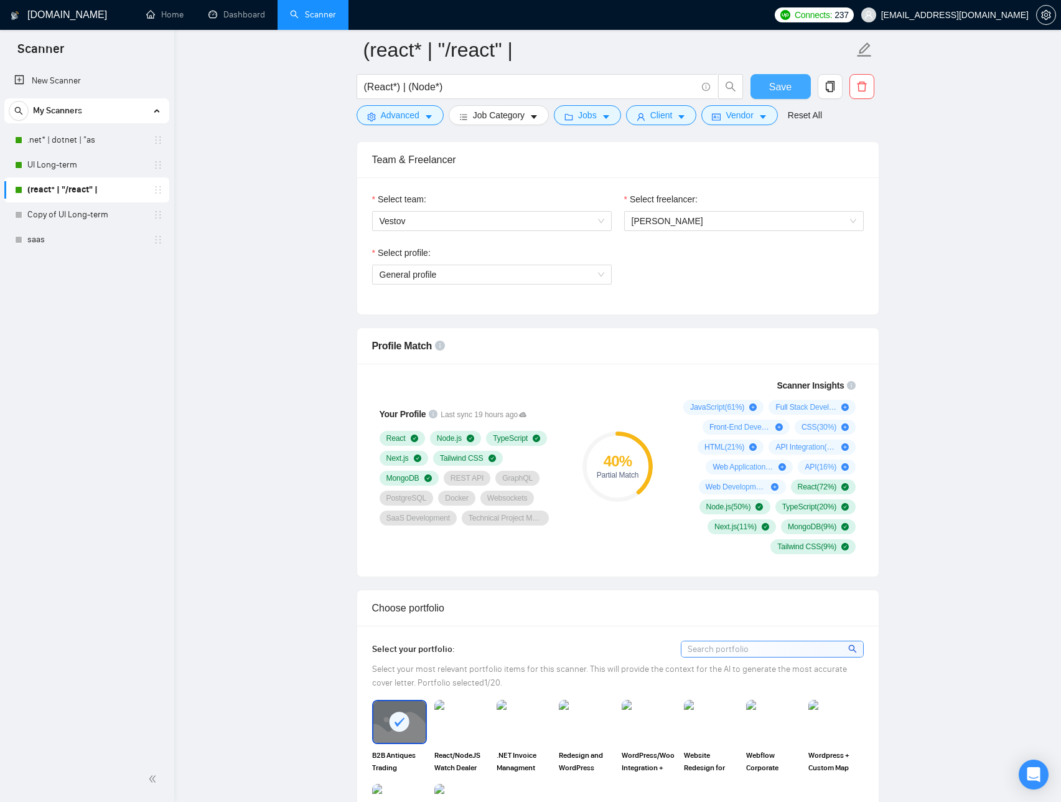
click at [785, 90] on span "Save" at bounding box center [780, 87] width 22 height 16
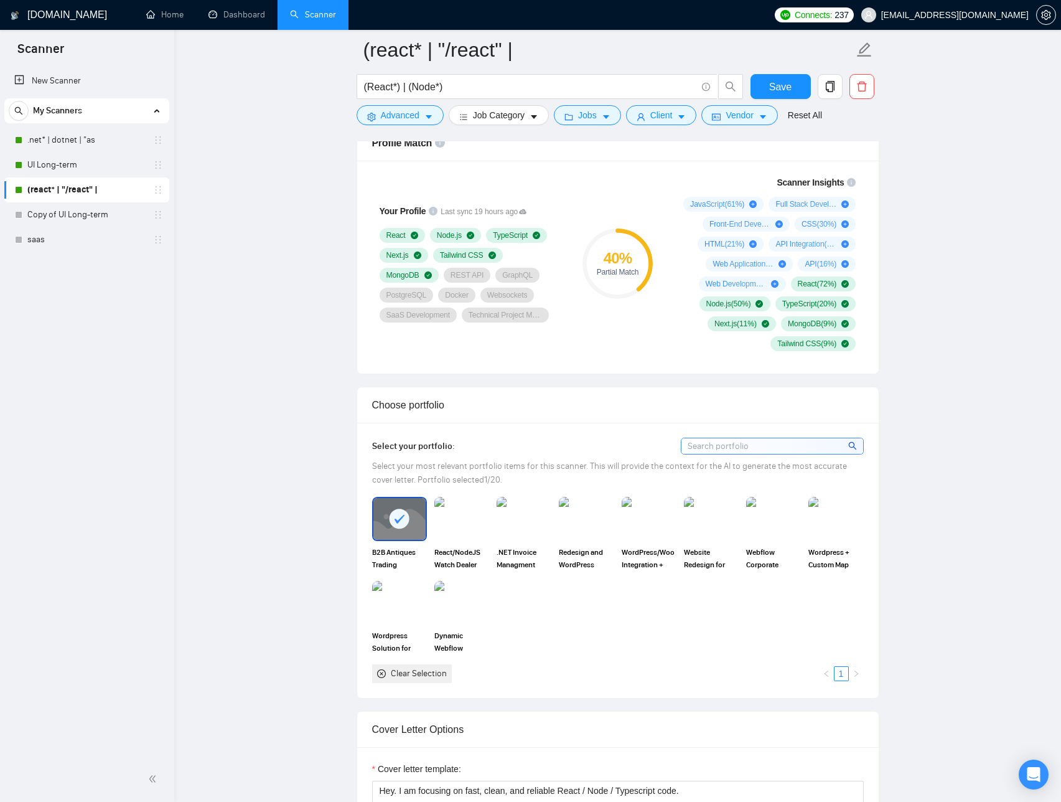
scroll to position [840, 0]
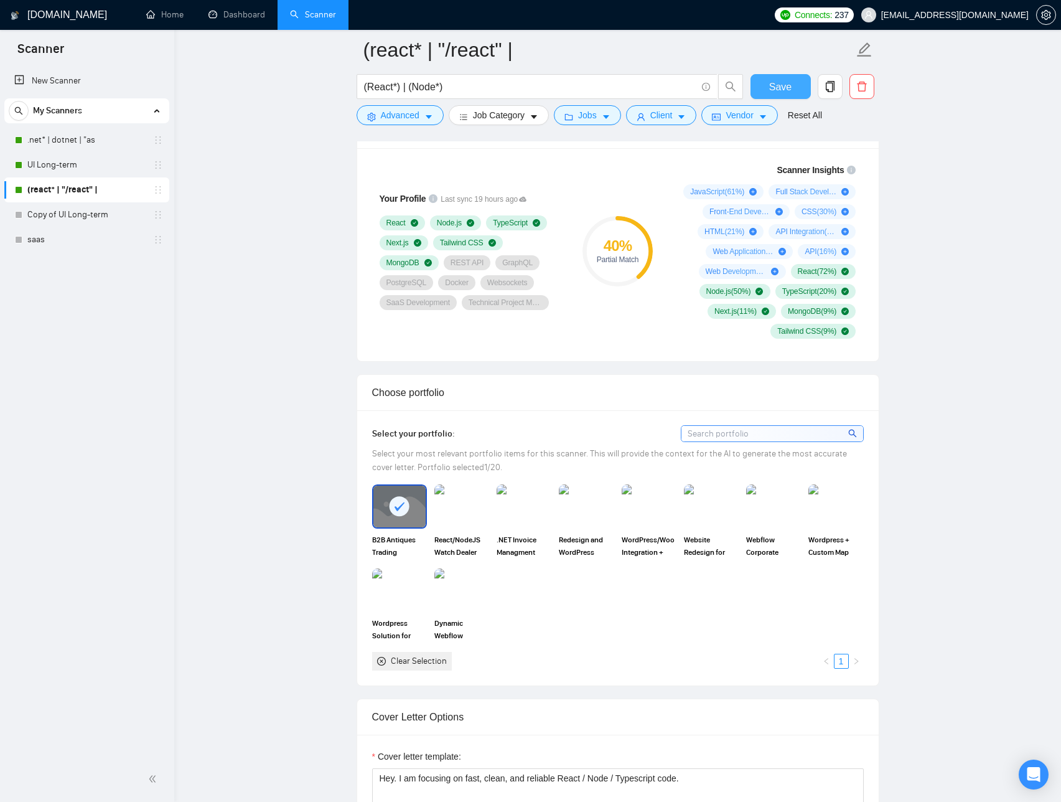
click at [782, 95] on button "Save" at bounding box center [781, 86] width 60 height 25
click at [406, 504] on rect at bounding box center [400, 506] width 20 height 20
click at [406, 504] on img at bounding box center [399, 506] width 52 height 41
